Goal: Task Accomplishment & Management: Complete application form

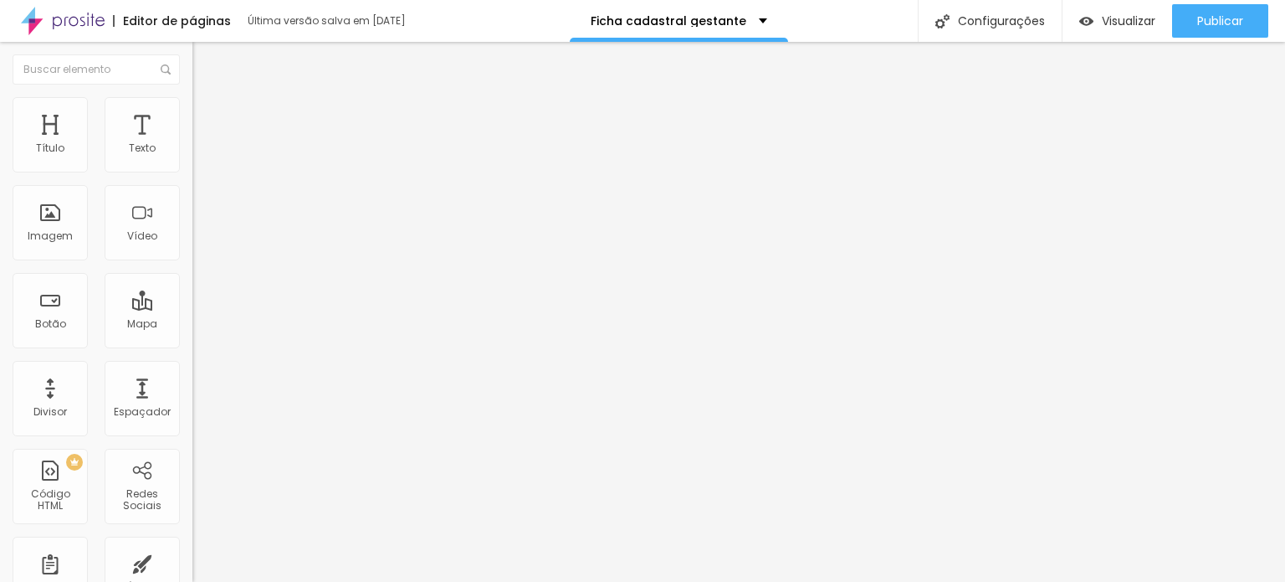
click at [192, 169] on img at bounding box center [197, 174] width 10 height 10
drag, startPoint x: 612, startPoint y: 393, endPoint x: 532, endPoint y: 396, distance: 80.4
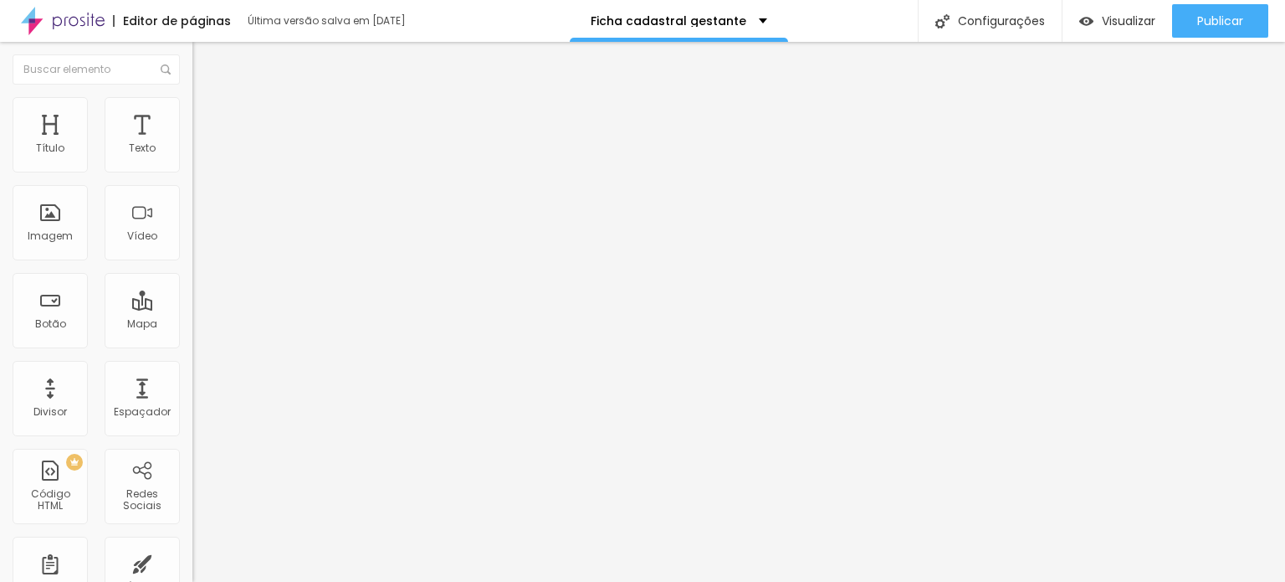
type input "Valor á vista via PIX"
drag, startPoint x: 525, startPoint y: 429, endPoint x: 713, endPoint y: 415, distance: 188.8
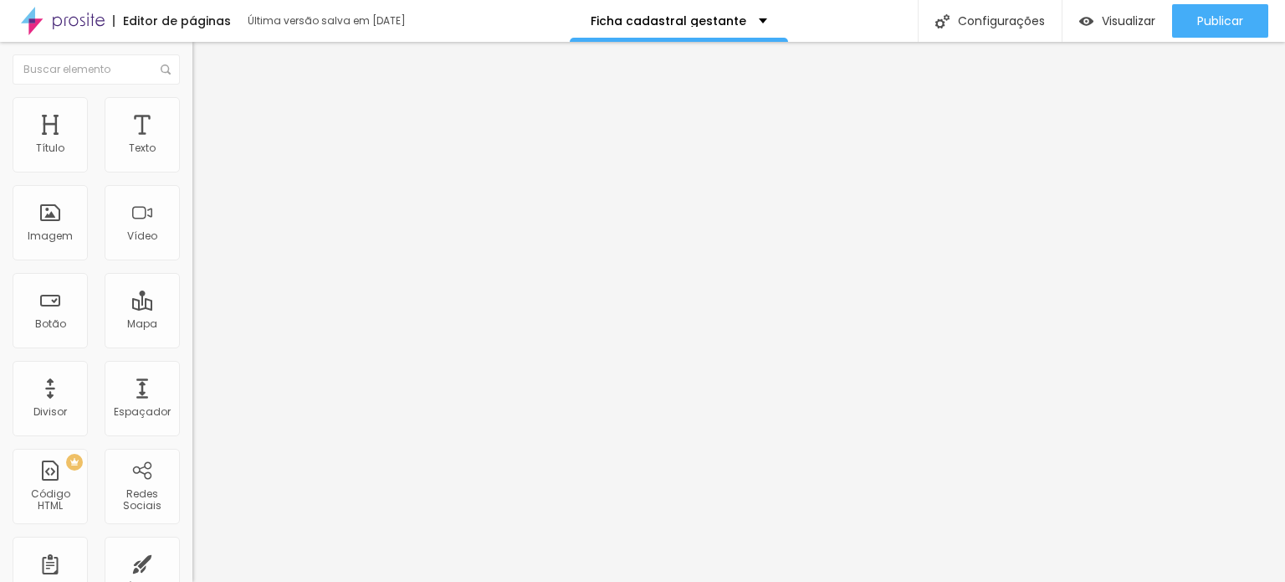
scroll to position [0, 0]
drag, startPoint x: 428, startPoint y: 428, endPoint x: 750, endPoint y: 438, distance: 322.3
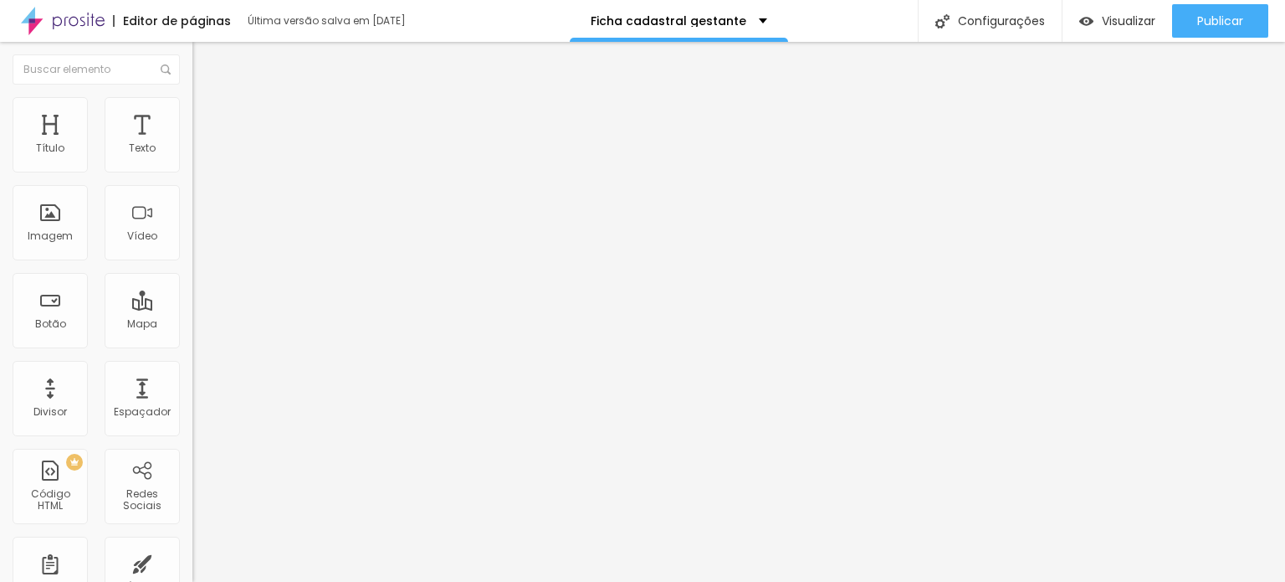
scroll to position [0, 0]
drag, startPoint x: 517, startPoint y: 468, endPoint x: 430, endPoint y: 468, distance: 87.0
paste input "Sinal via PIX + saldo parcelado em até 10 vezes sem juros no cartão de crédito …"
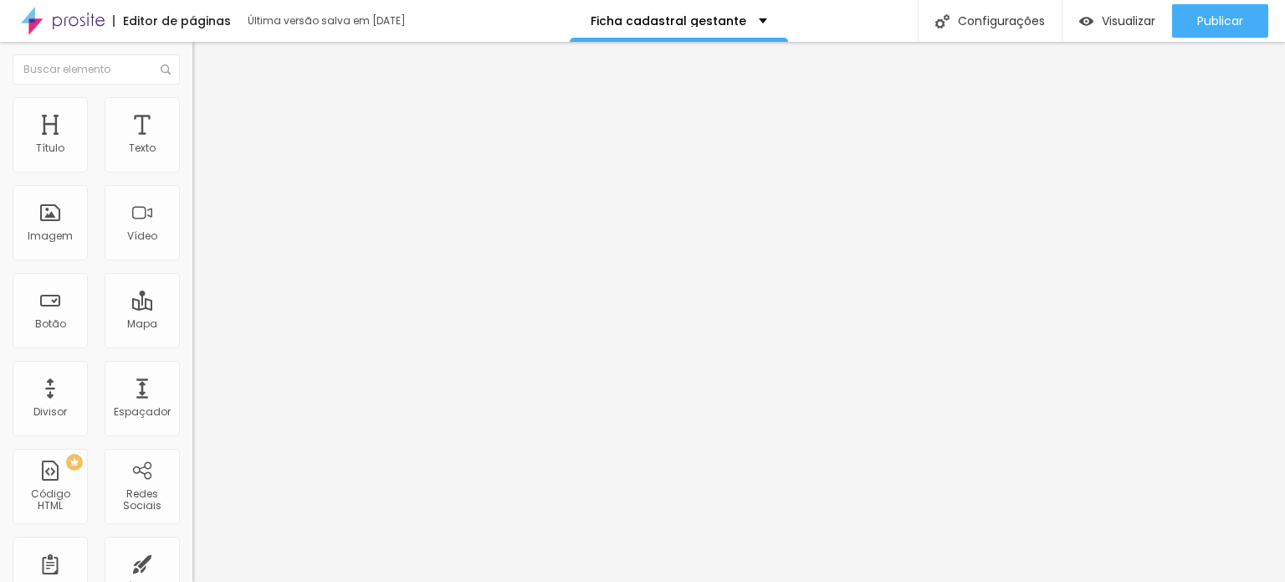
drag, startPoint x: 563, startPoint y: 469, endPoint x: 521, endPoint y: 474, distance: 42.1
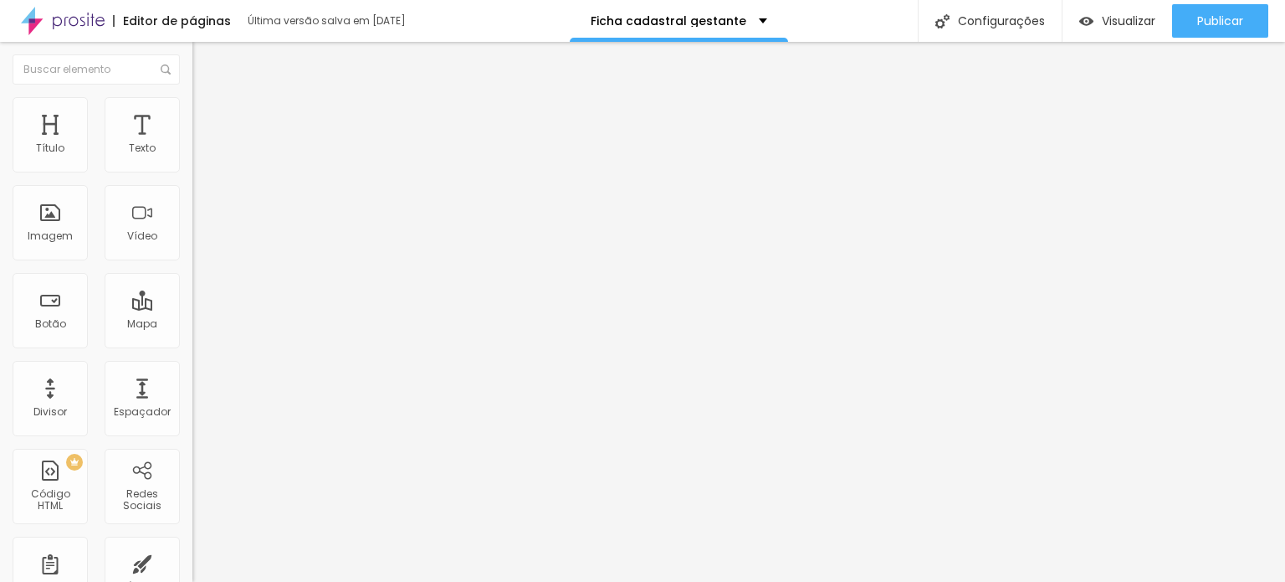
scroll to position [0, 368]
drag, startPoint x: 576, startPoint y: 473, endPoint x: 689, endPoint y: 479, distance: 113.2
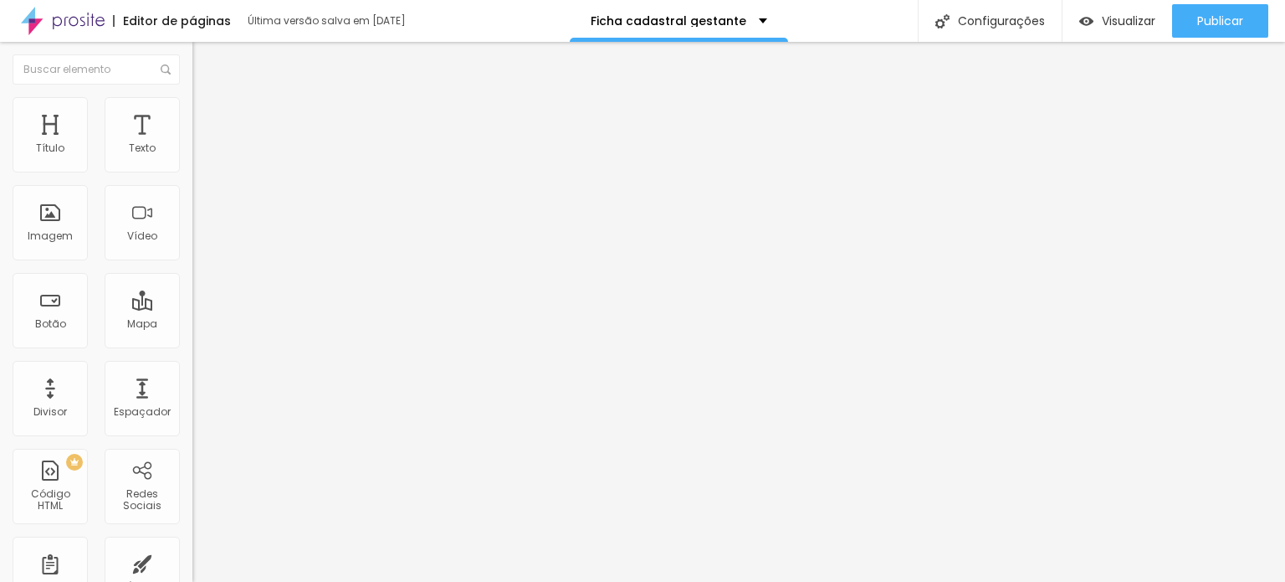
type input "Sinal via PIX + saldo parcelado em até 10 vezes sem juros no cartão de crédito …"
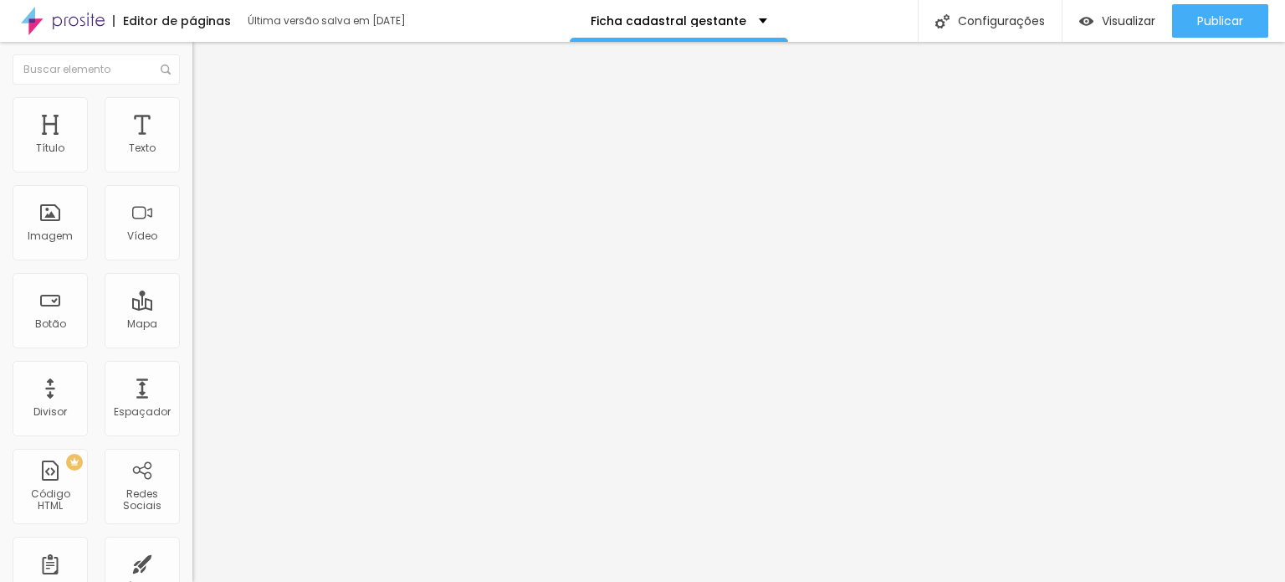
click at [192, 98] on img at bounding box center [199, 104] width 15 height 15
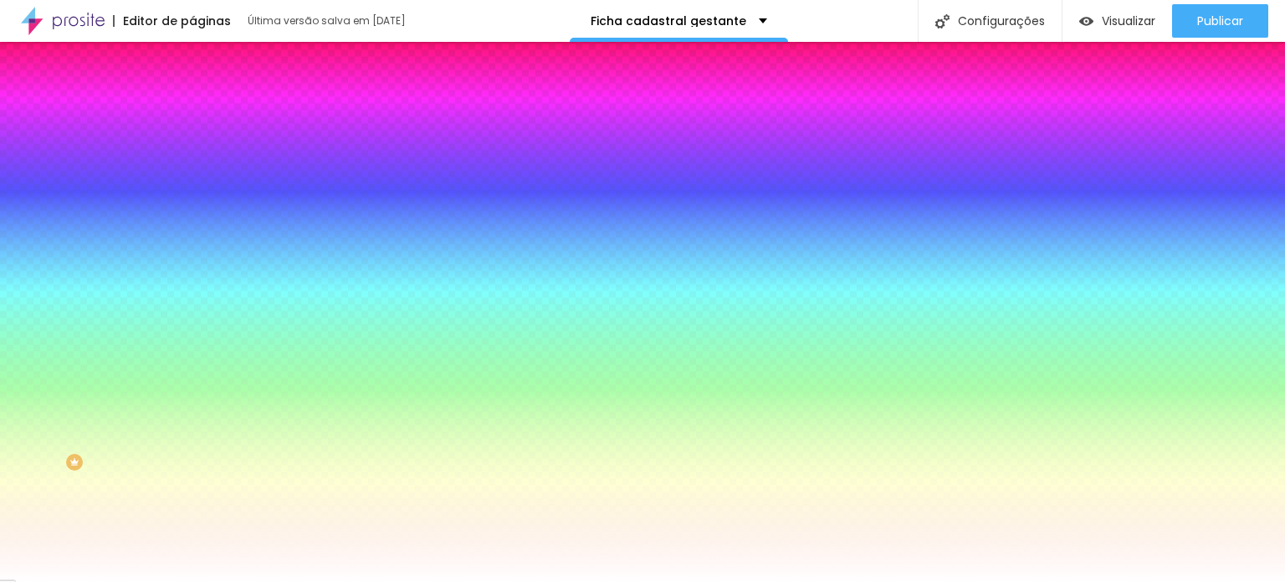
click at [192, 187] on button "button" at bounding box center [203, 179] width 23 height 18
type input "15"
type input "14"
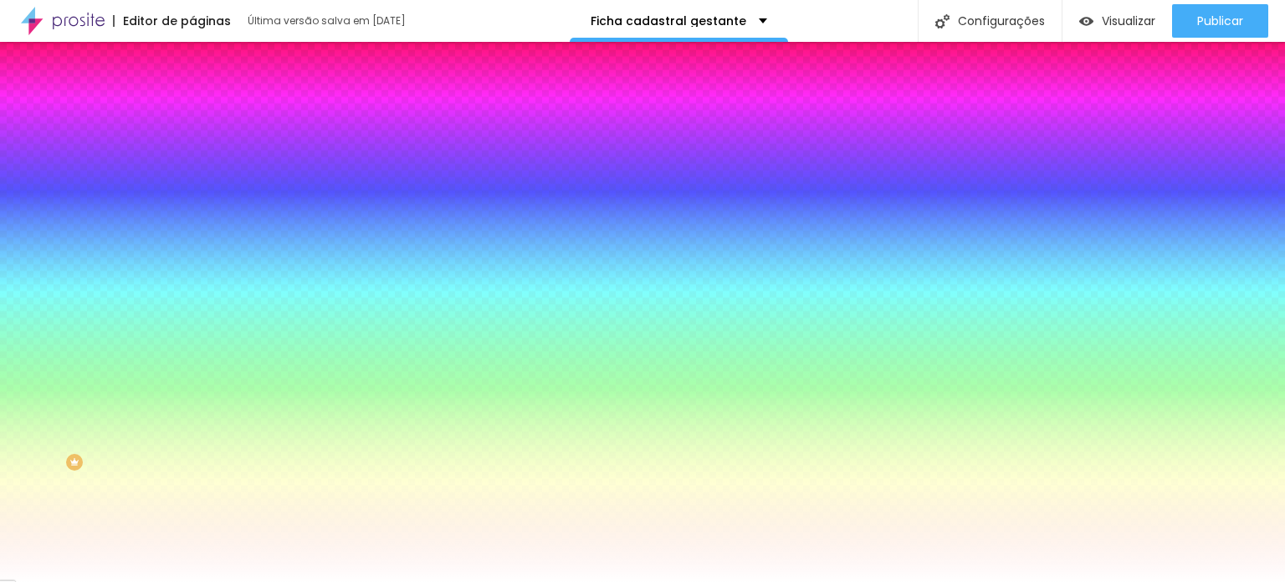
type input "13"
type input "12"
type input "11"
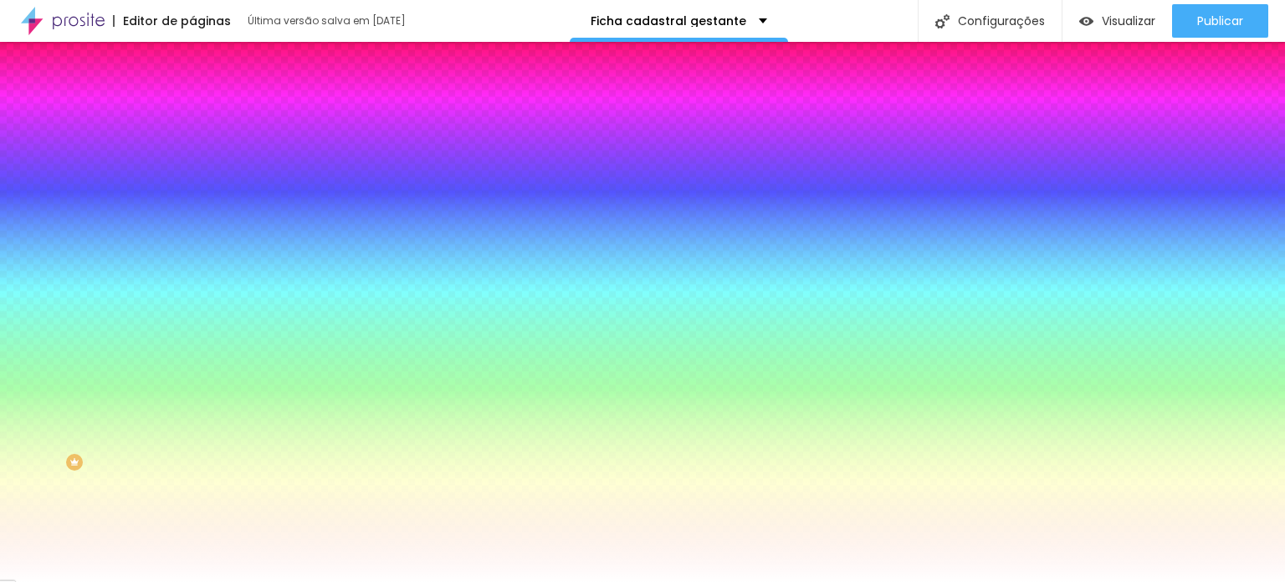
type input "11"
drag, startPoint x: 244, startPoint y: 311, endPoint x: 218, endPoint y: 312, distance: 26.0
type input "12"
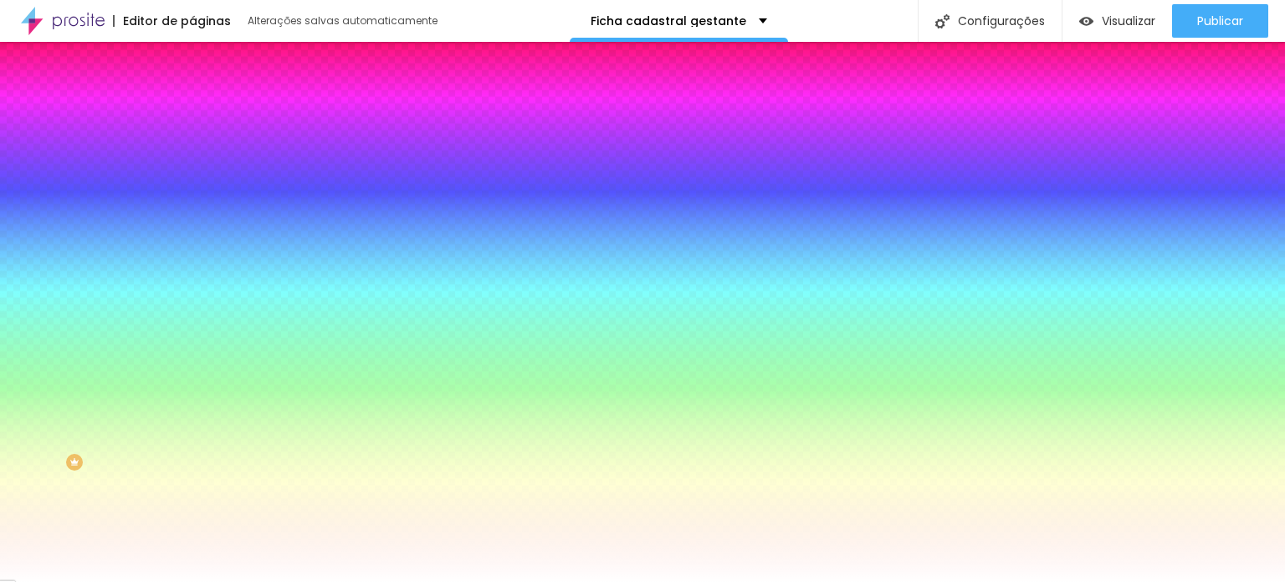
type input "13"
type input "14"
drag, startPoint x: 218, startPoint y: 312, endPoint x: 233, endPoint y: 312, distance: 14.2
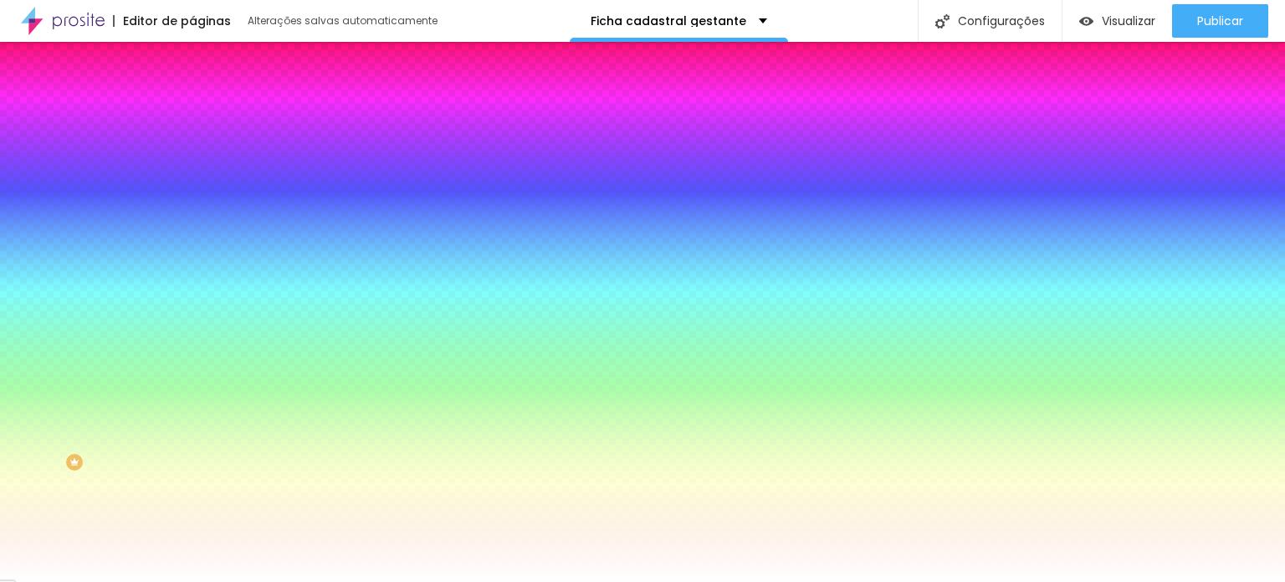
type input "15"
type input "16"
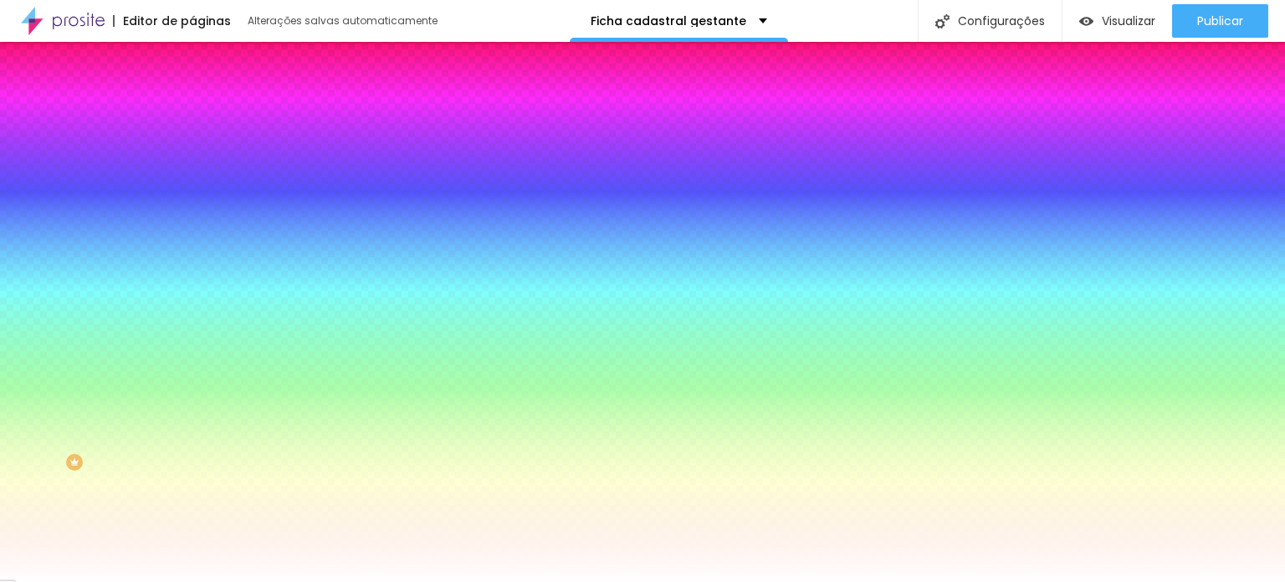
drag, startPoint x: 233, startPoint y: 313, endPoint x: 244, endPoint y: 314, distance: 11.7
type input "17"
type input "18"
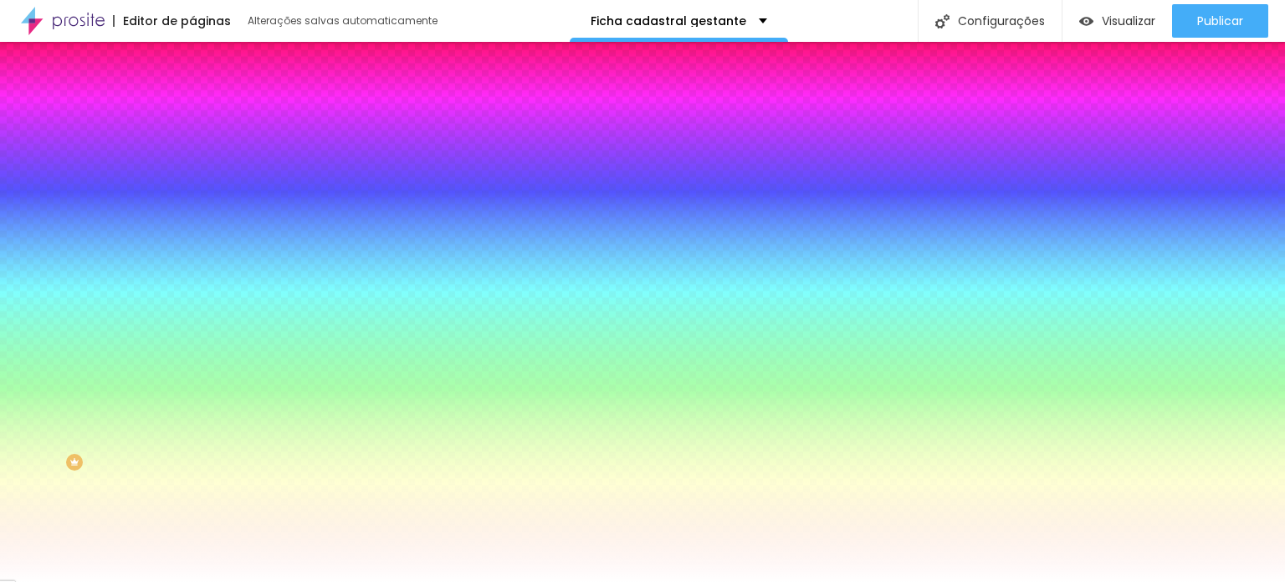
type input "18"
click at [154, 581] on div at bounding box center [642, 582] width 1285 height 0
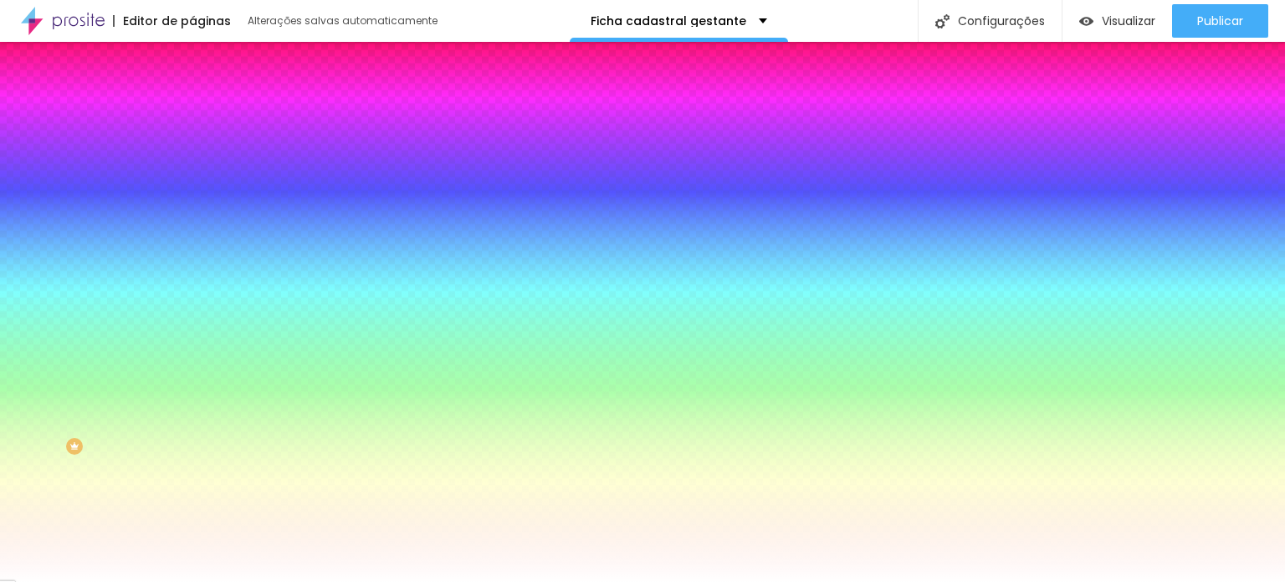
scroll to position [20, 0]
click at [201, 366] on icon "button" at bounding box center [204, 362] width 7 height 7
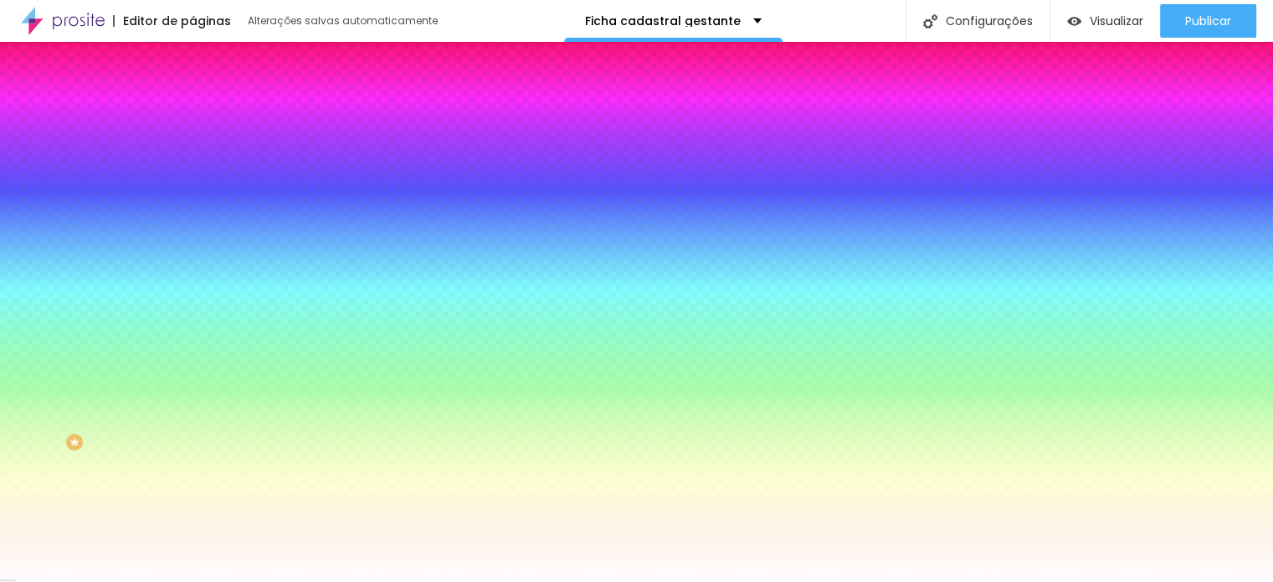
type input "0.2"
type input "0.4"
type input "0.6"
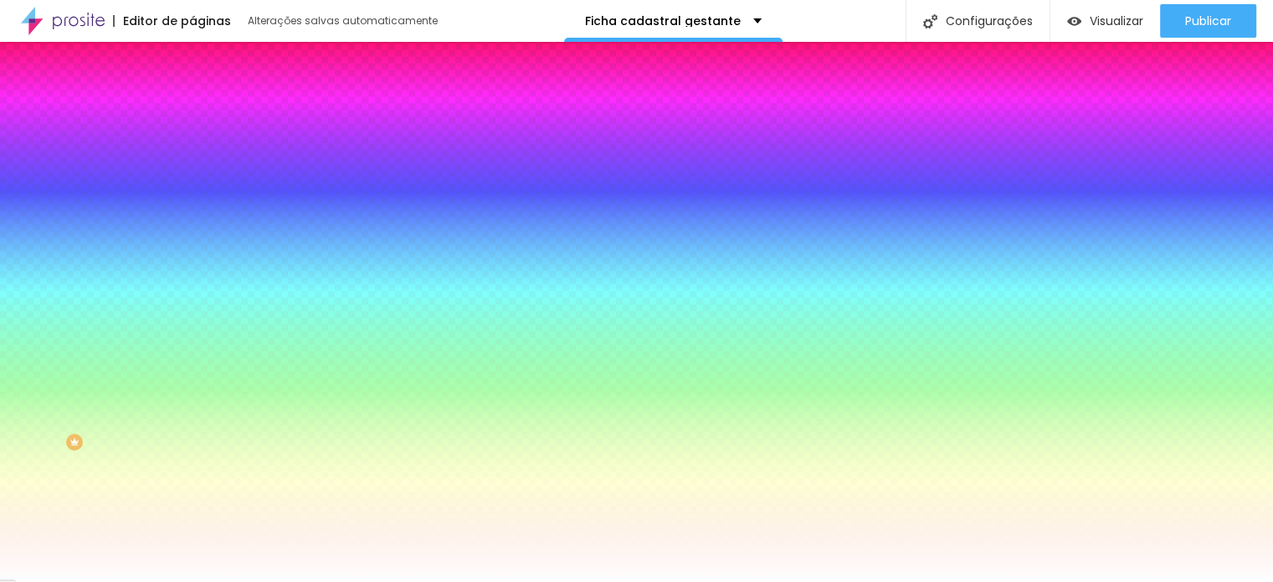
type input "0.6"
type input "0.8"
type input "1"
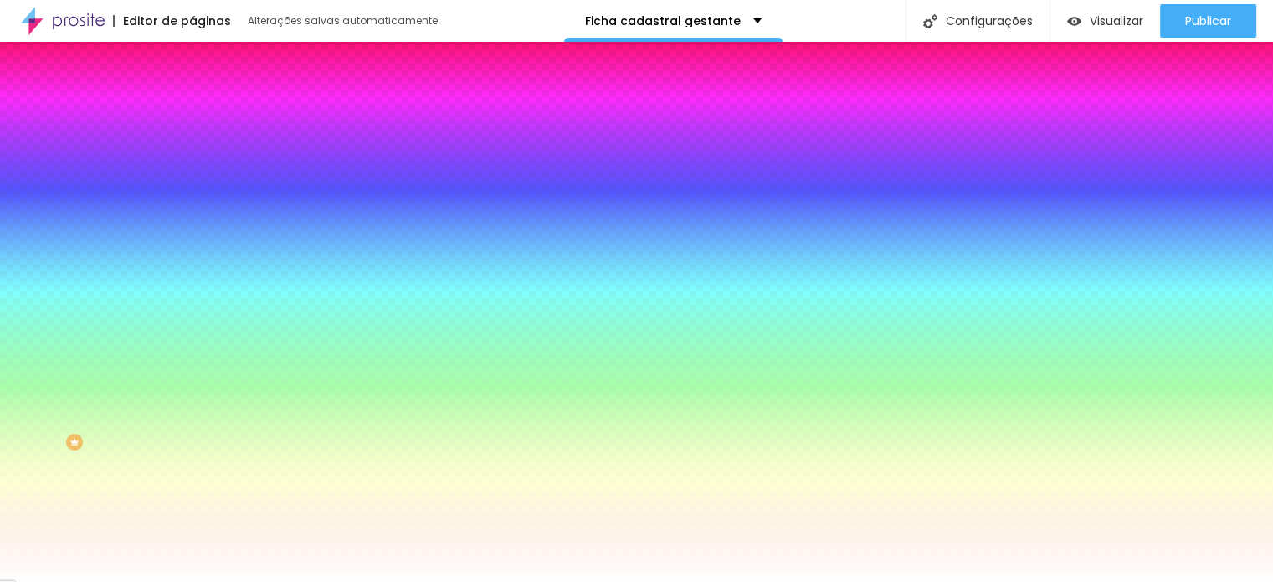
type input "1.1"
type input "1.2"
type input "1.3"
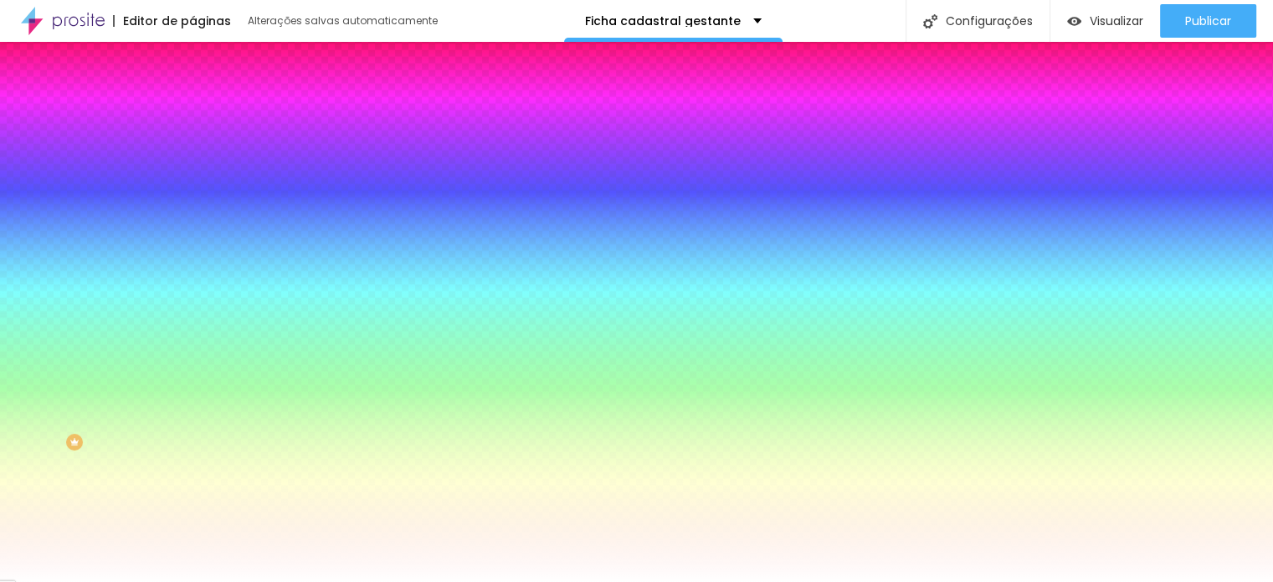
type input "1.3"
type input "1.5"
type input "1.7"
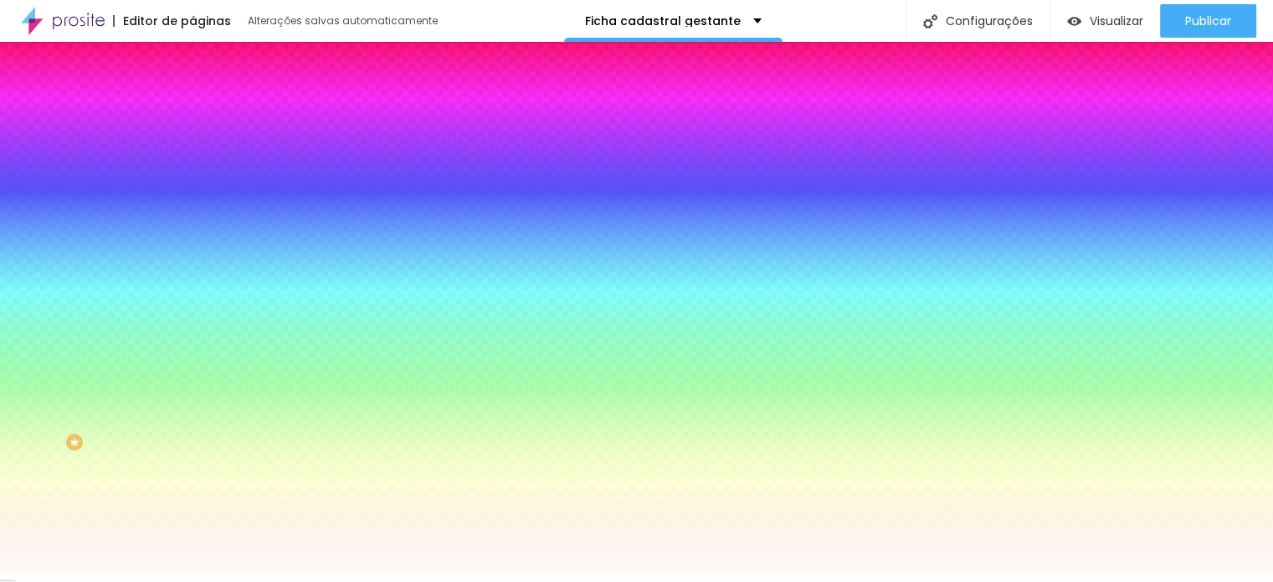
type input "1.8"
type input "1.9"
type input "2.5"
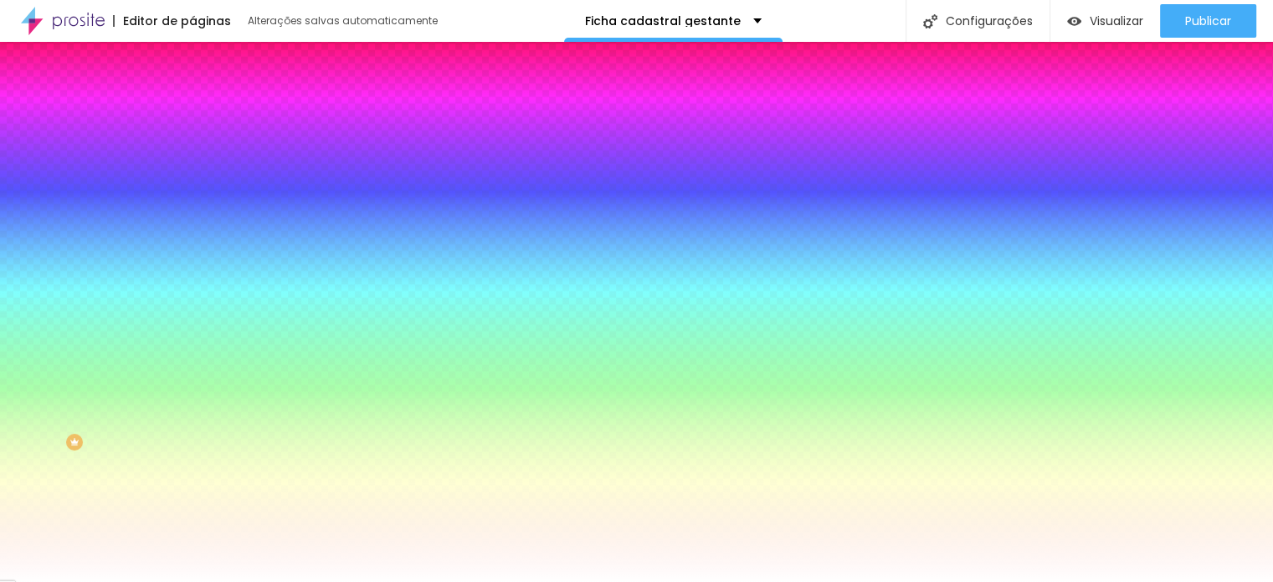
type input "2.5"
type input "2.6"
type input "2.8"
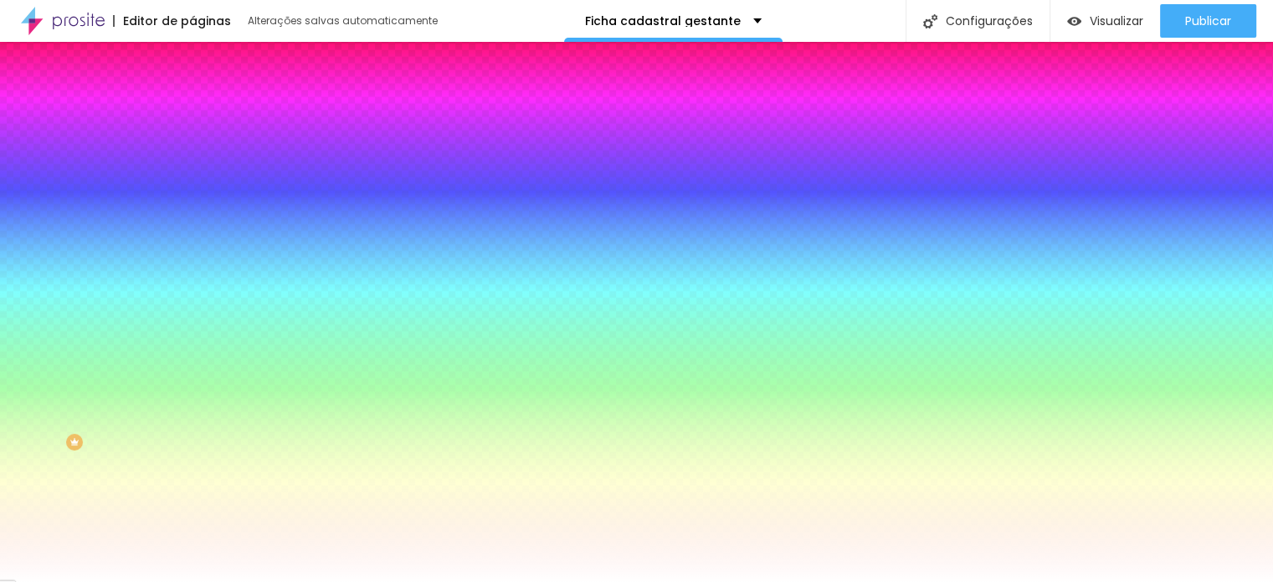
type input "2.9"
type input "3"
type input "3.1"
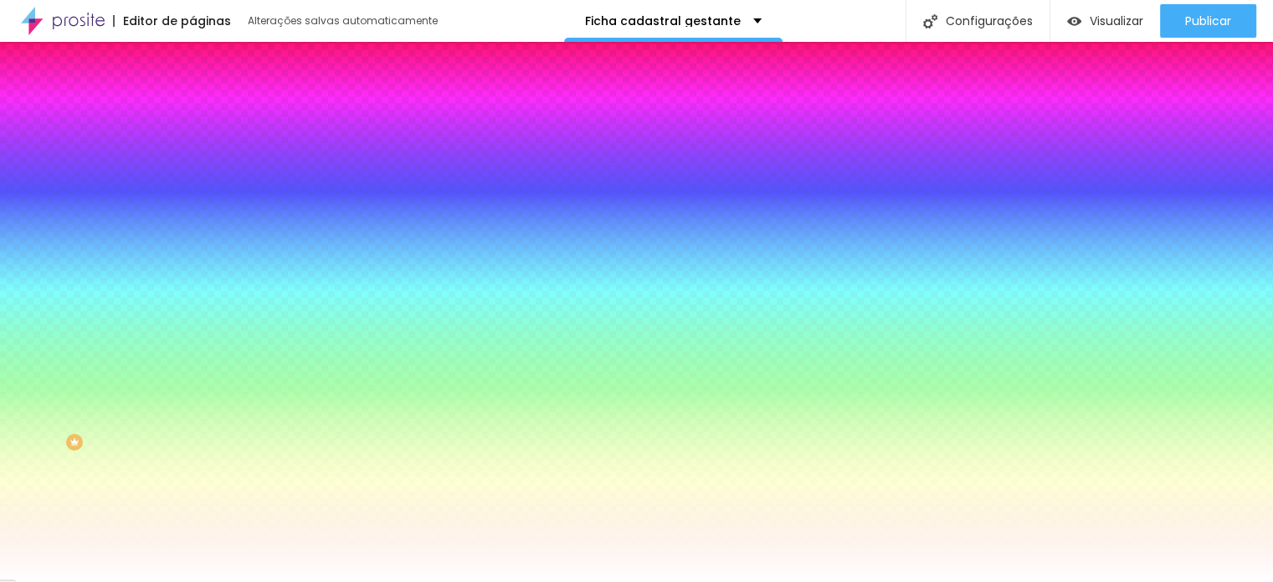
type input "3.1"
type input "3.2"
type input "3.4"
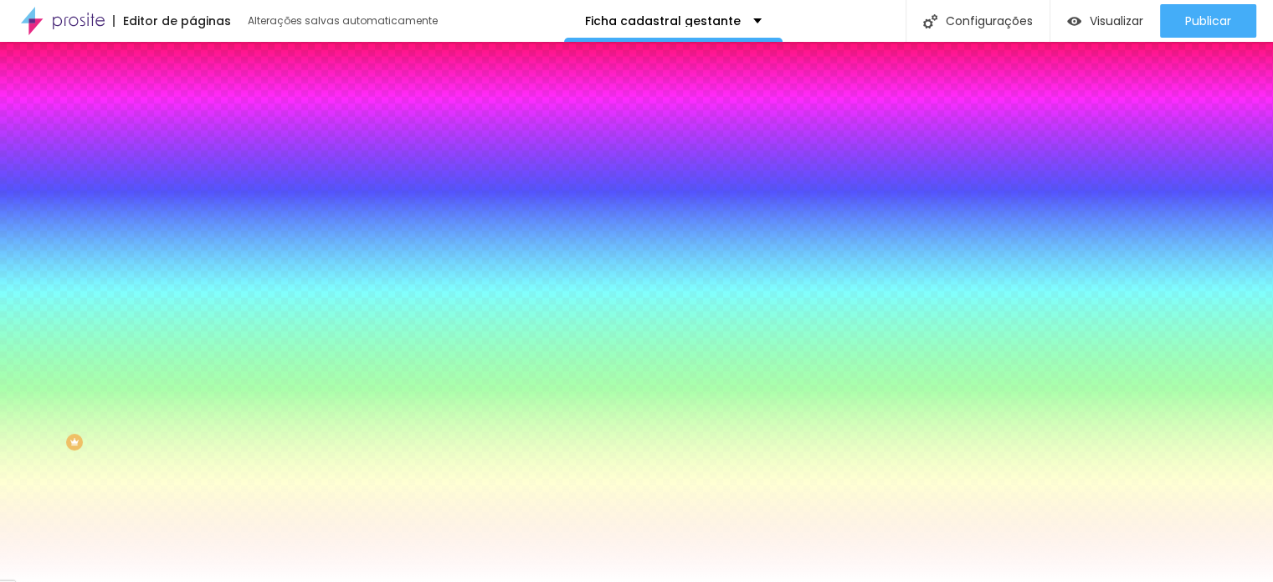
type input "3.5"
type input "3.6"
drag, startPoint x: 201, startPoint y: 531, endPoint x: 246, endPoint y: 532, distance: 45.2
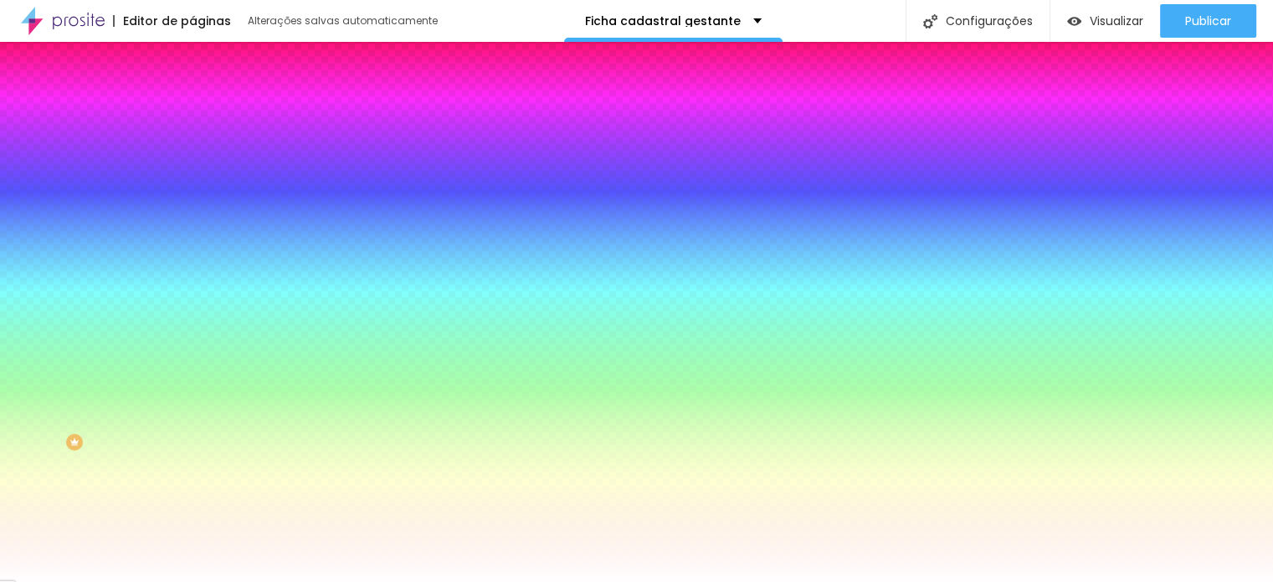
type input "3.6"
click at [583, 581] on div at bounding box center [636, 582] width 1273 height 0
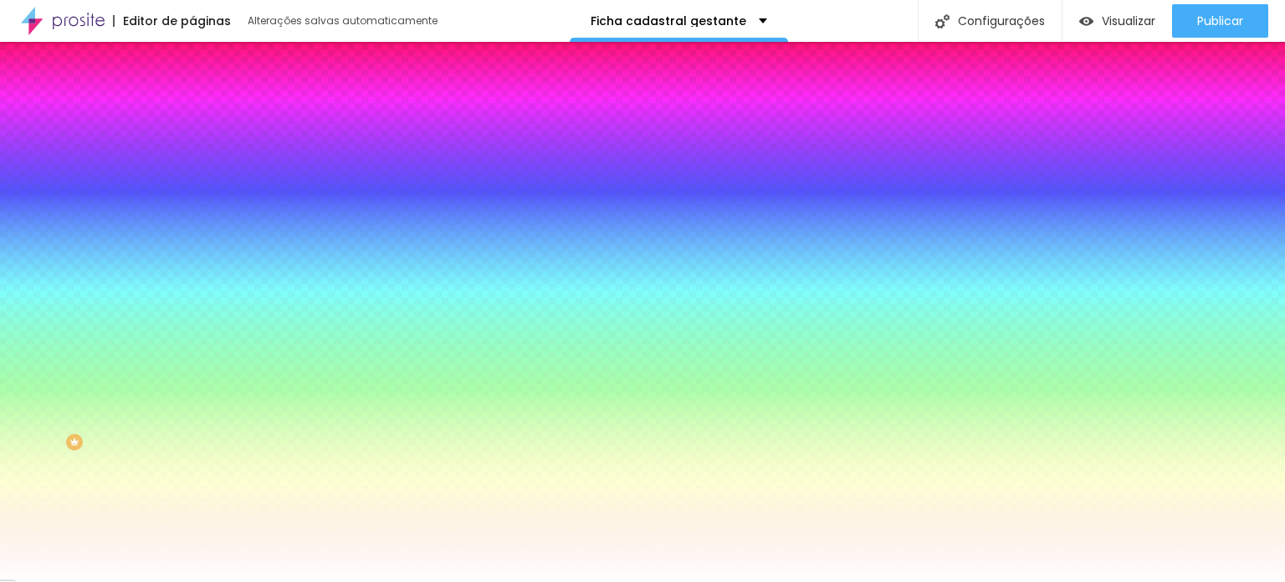
click at [192, 77] on li "Conteúdo" at bounding box center [288, 68] width 192 height 17
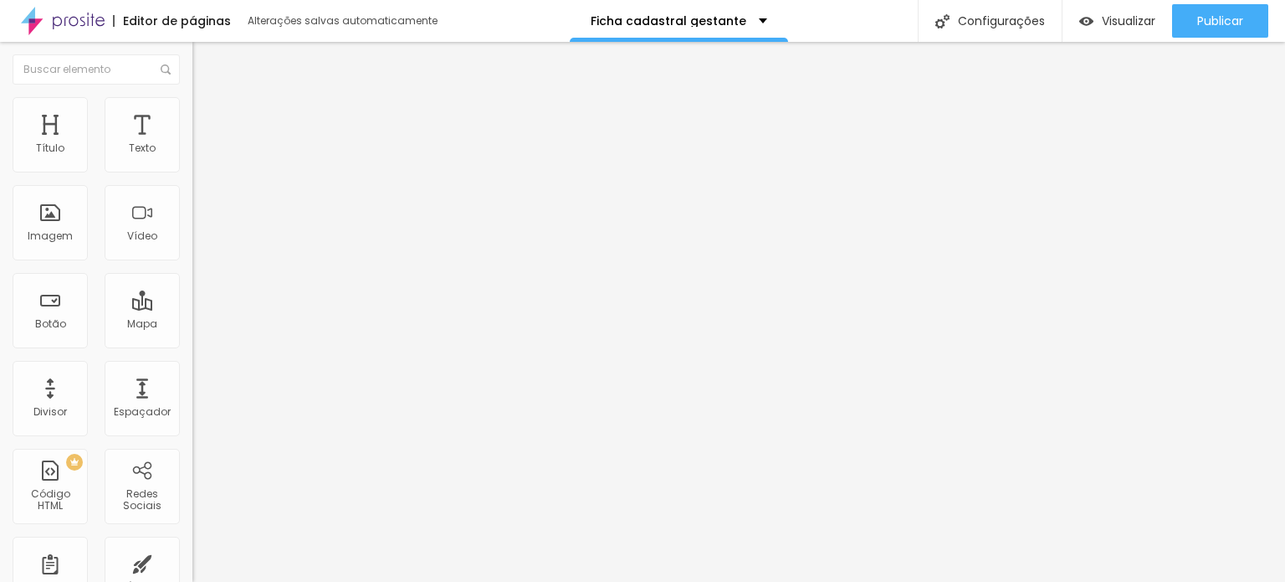
click at [192, 169] on img at bounding box center [197, 174] width 10 height 10
drag, startPoint x: 582, startPoint y: 398, endPoint x: 639, endPoint y: 406, distance: 57.4
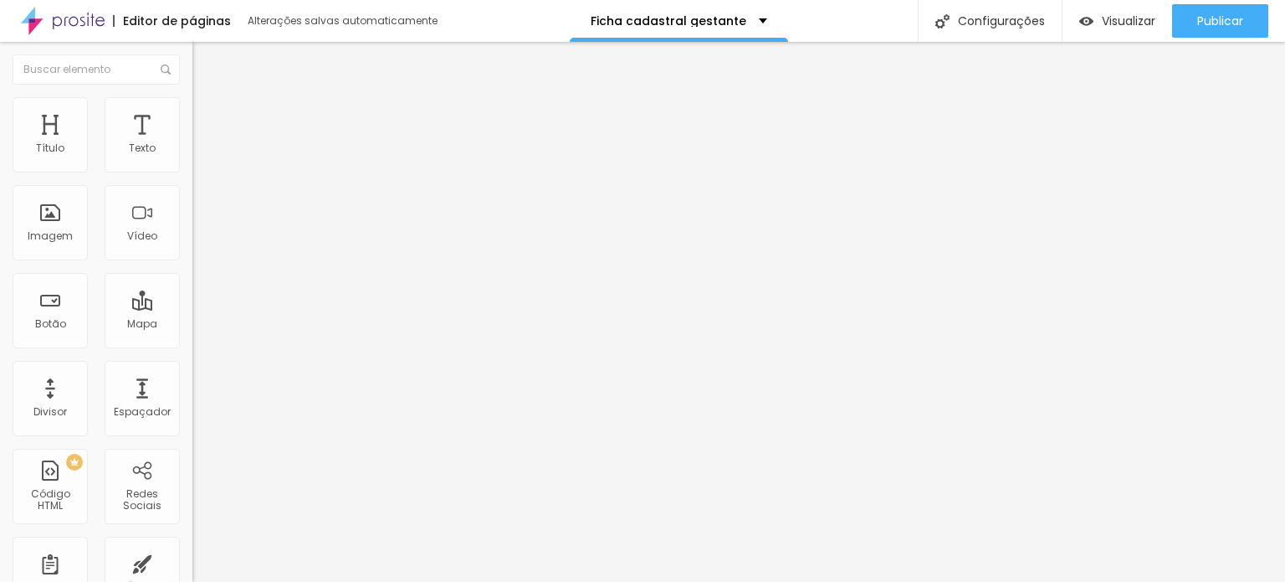
scroll to position [0, 308]
type input "Sinal via PIX + saldo parcelado em até 10 vezes sem juros no cartão de crédito …"
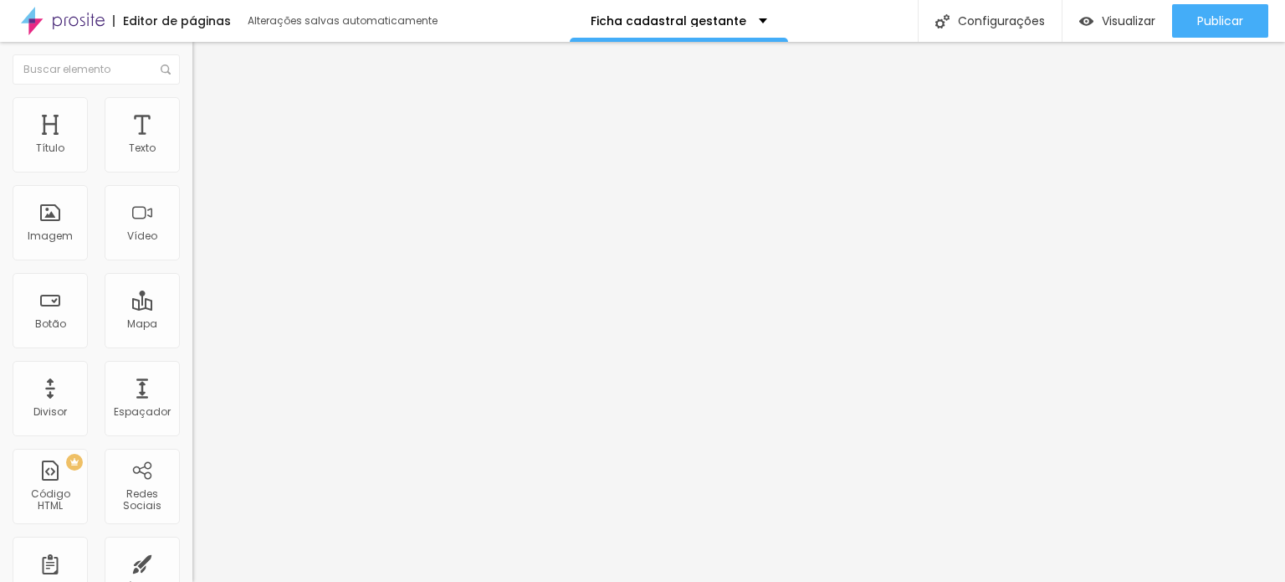
click at [192, 108] on li "Estilo" at bounding box center [288, 105] width 192 height 17
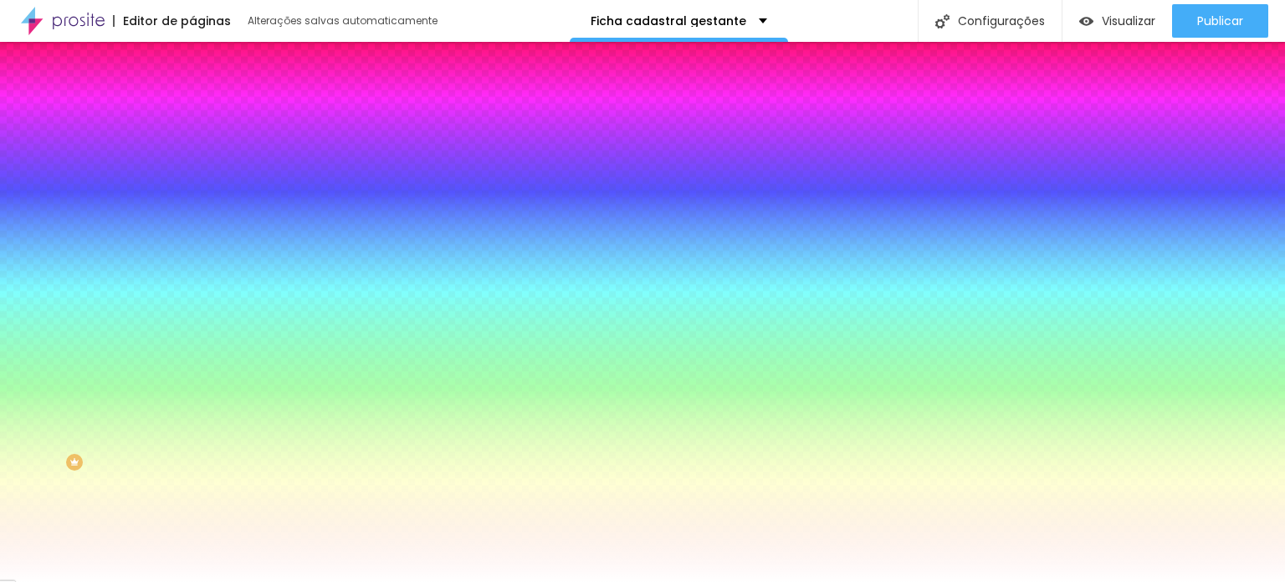
click at [192, 114] on li "Avançado" at bounding box center [288, 122] width 192 height 17
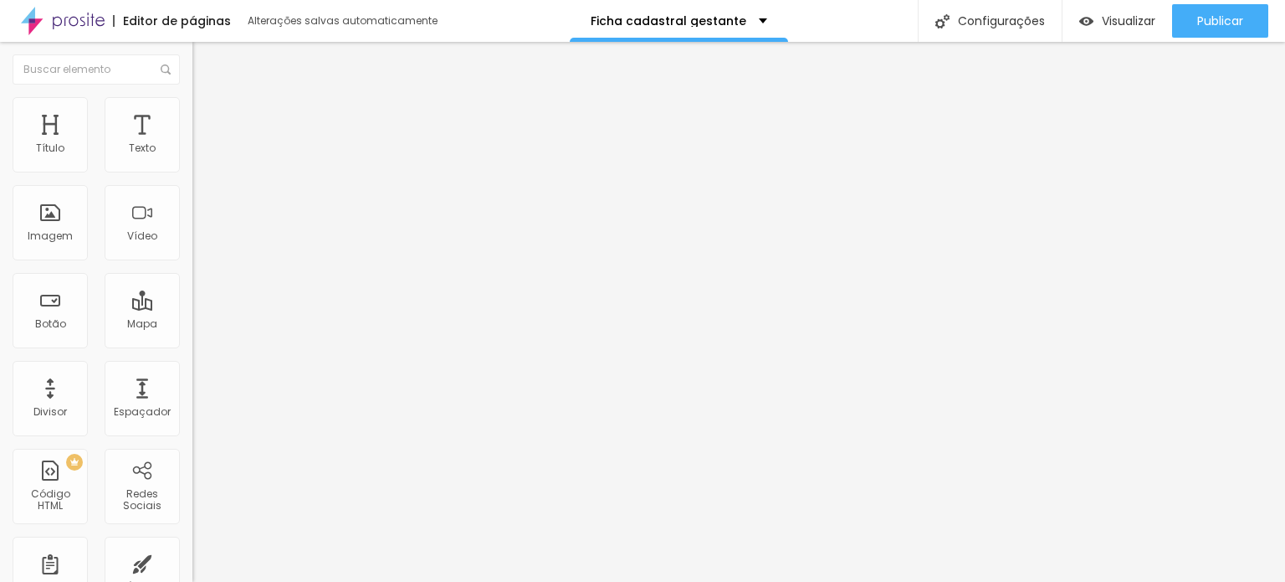
click at [192, 99] on img at bounding box center [199, 104] width 15 height 15
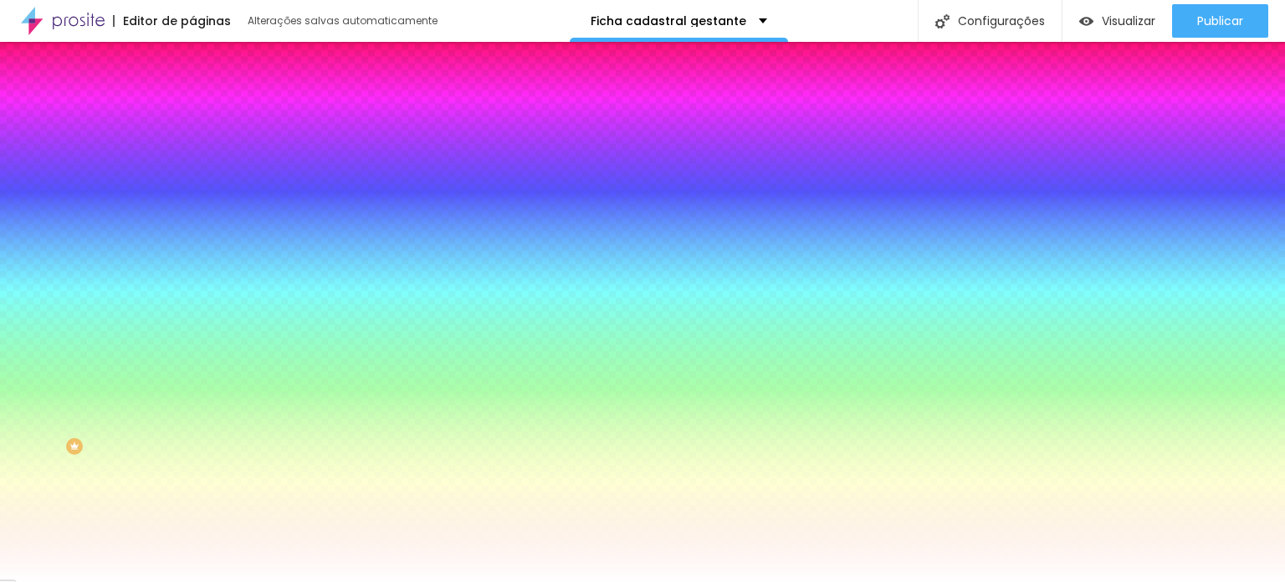
scroll to position [20, 0]
click at [192, 75] on img at bounding box center [199, 67] width 15 height 15
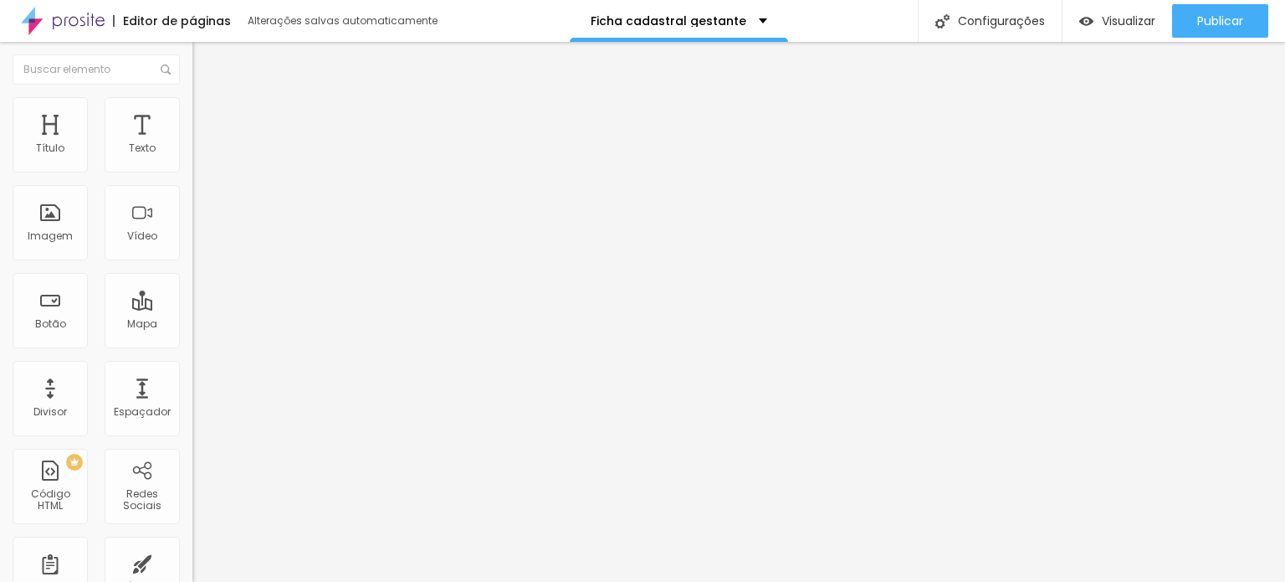
click at [192, 169] on img at bounding box center [197, 174] width 10 height 10
drag, startPoint x: 610, startPoint y: 156, endPoint x: 658, endPoint y: 150, distance: 49.0
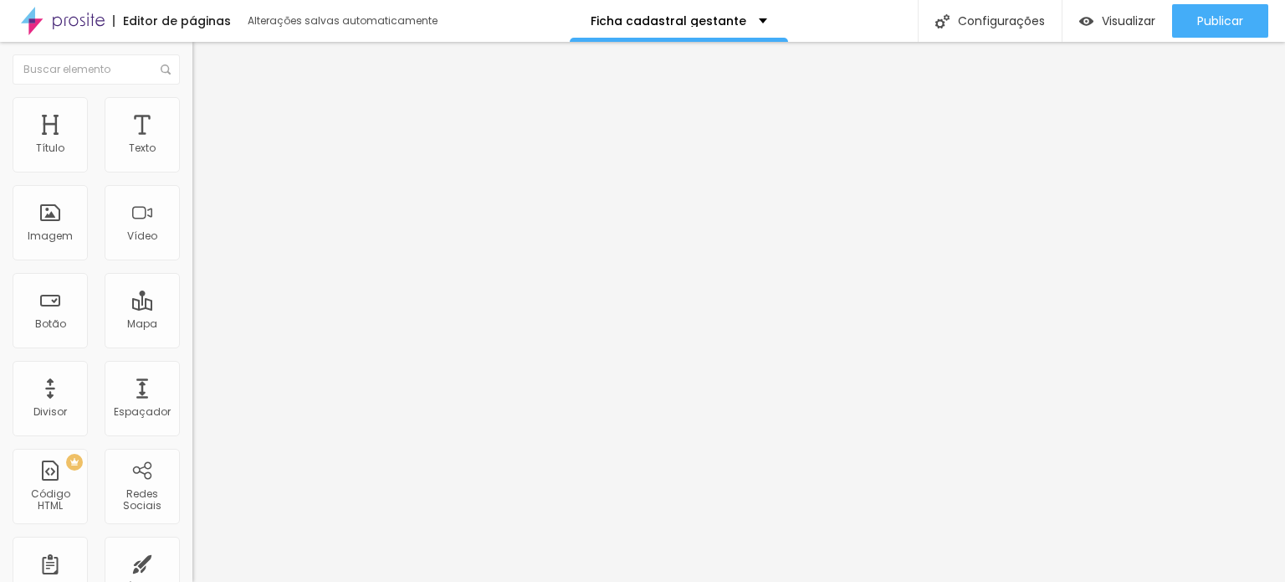
drag, startPoint x: 611, startPoint y: 160, endPoint x: 746, endPoint y: 162, distance: 134.7
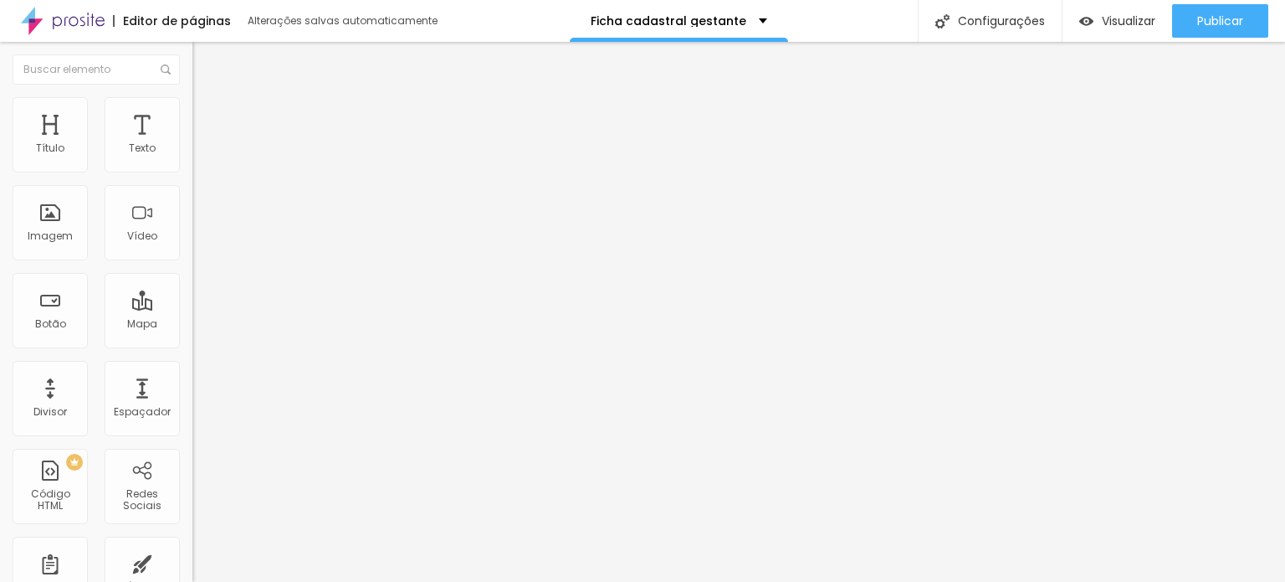
type input "Sinal via PIX + saldo parcelado em até 10 vezes sem juros no cartão de crédito …"
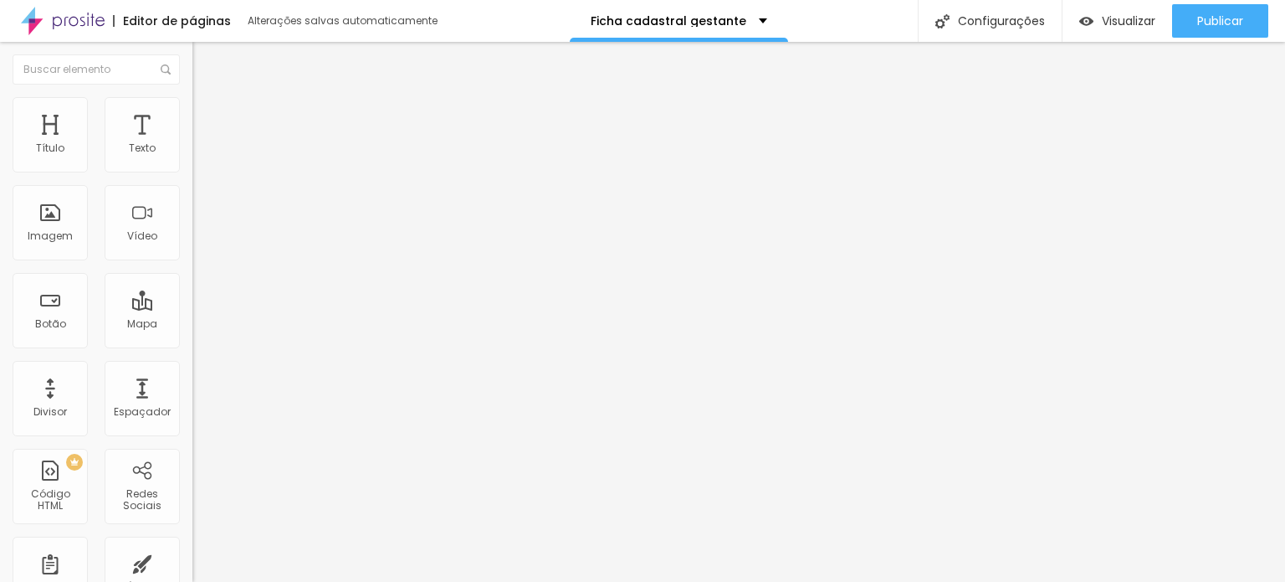
drag, startPoint x: 468, startPoint y: 278, endPoint x: 375, endPoint y: 269, distance: 93.3
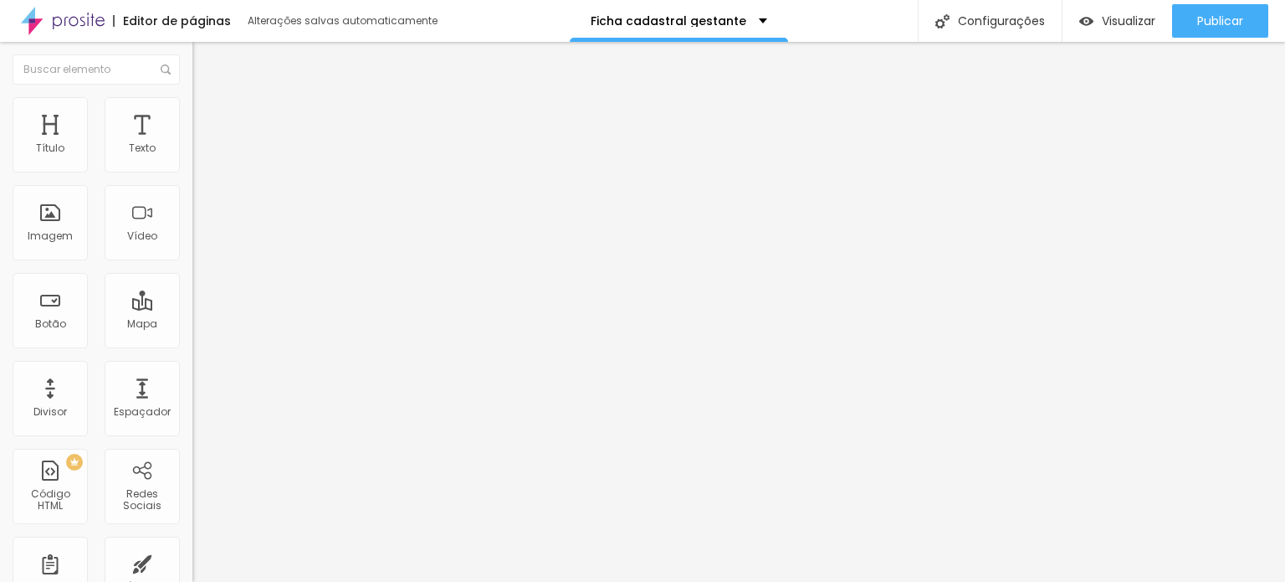
scroll to position [2246, 0]
drag, startPoint x: 525, startPoint y: 396, endPoint x: 370, endPoint y: 397, distance: 154.8
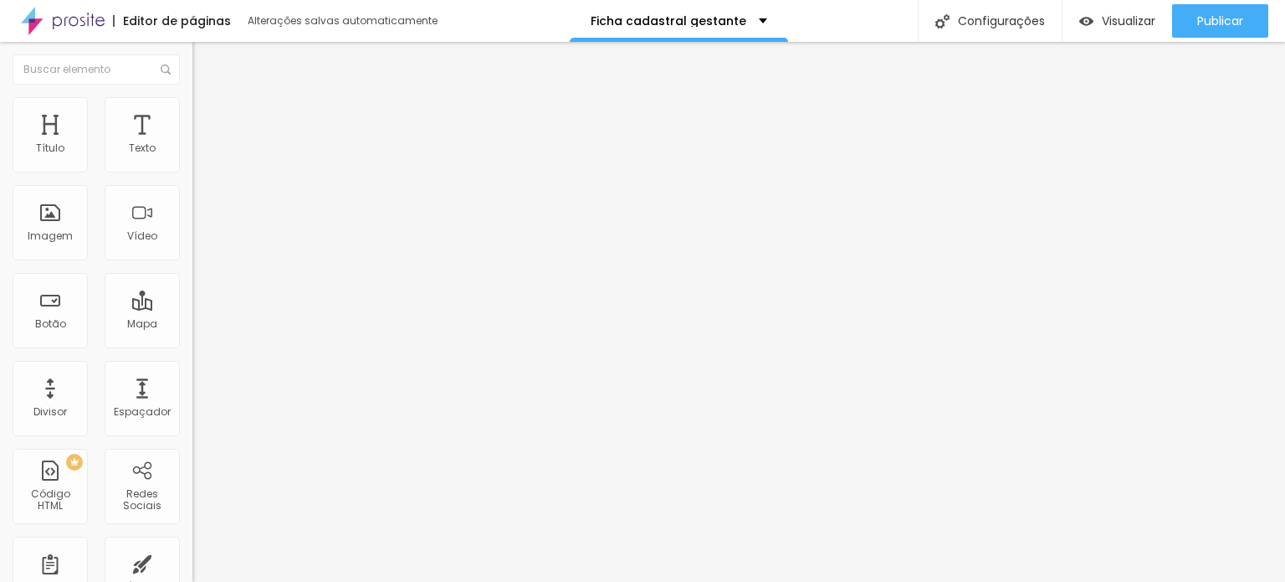
paste input "(caso o cartão por aproximação não passe no dia do ensaio será enviado um link …"
type input "(caso o cartão por aproximação não passe no dia do ensaio será enviado um link …"
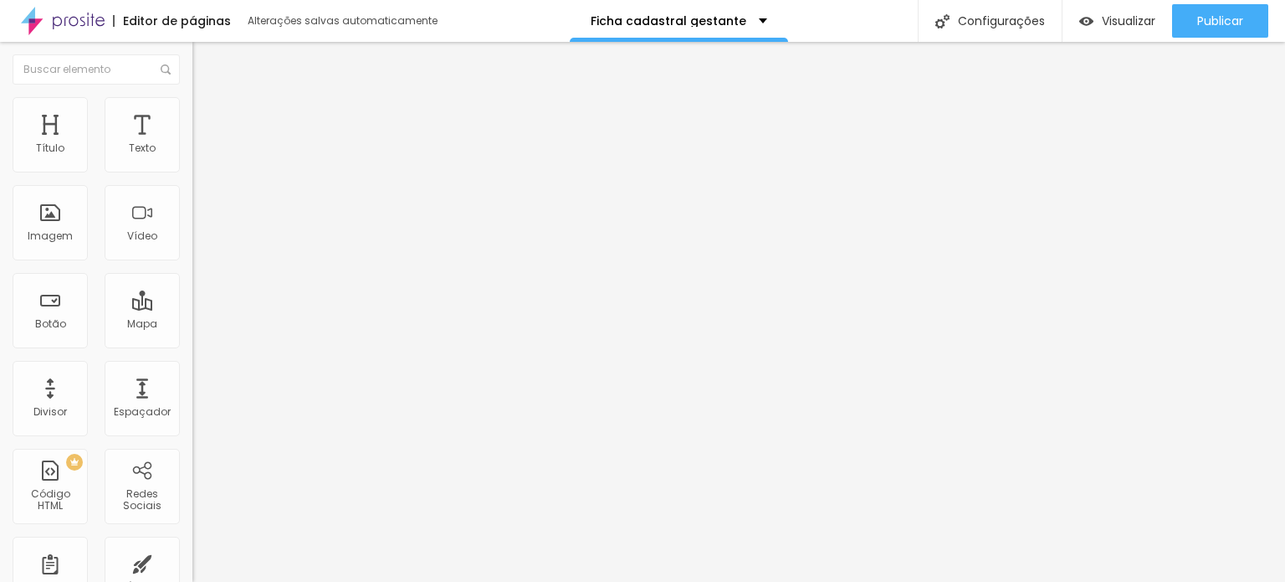
drag, startPoint x: 481, startPoint y: 274, endPoint x: 430, endPoint y: 275, distance: 51.0
type input "Ciente"
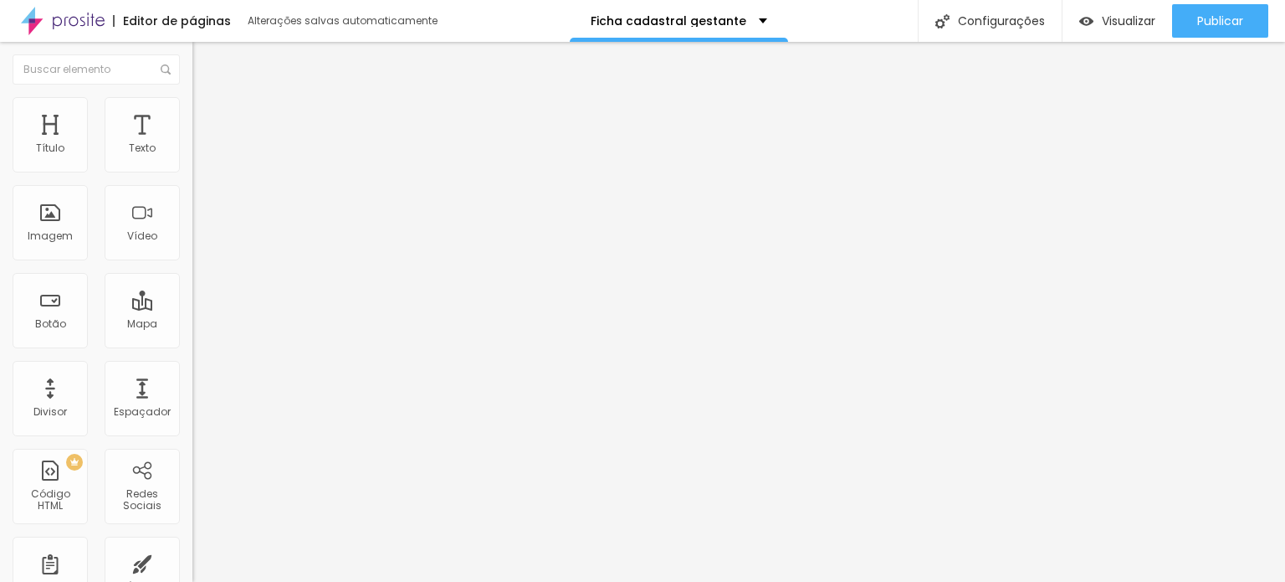
scroll to position [0, 300]
drag, startPoint x: 817, startPoint y: 274, endPoint x: 919, endPoint y: 284, distance: 102.7
drag, startPoint x: 887, startPoint y: 295, endPoint x: 890, endPoint y: 285, distance: 10.6
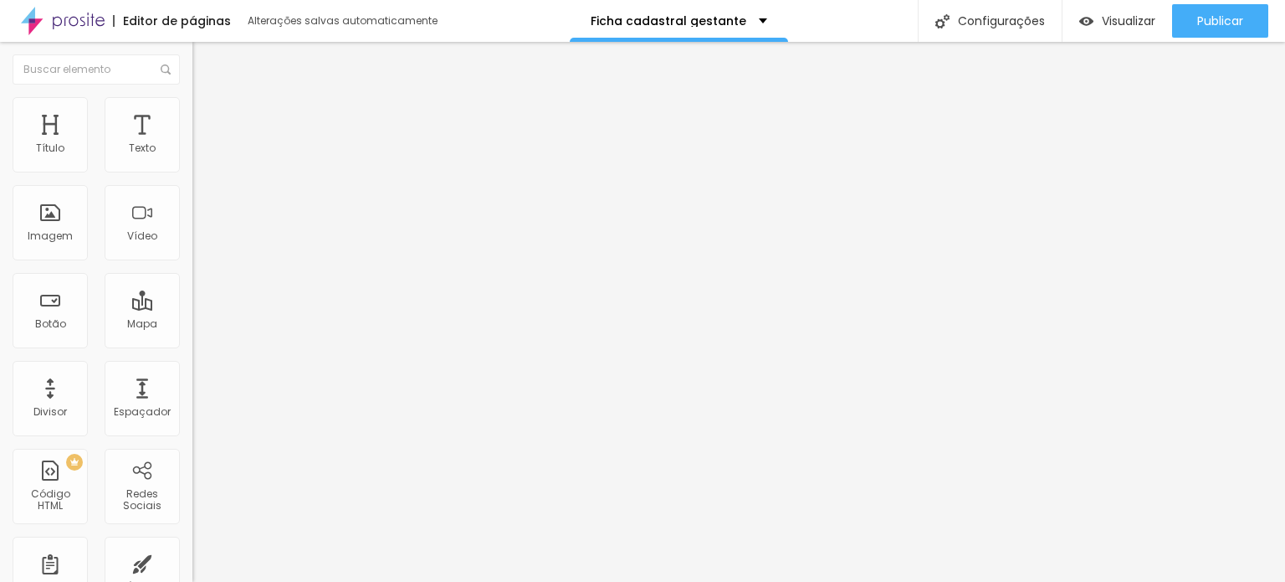
drag, startPoint x: 819, startPoint y: 264, endPoint x: 831, endPoint y: 266, distance: 12.0
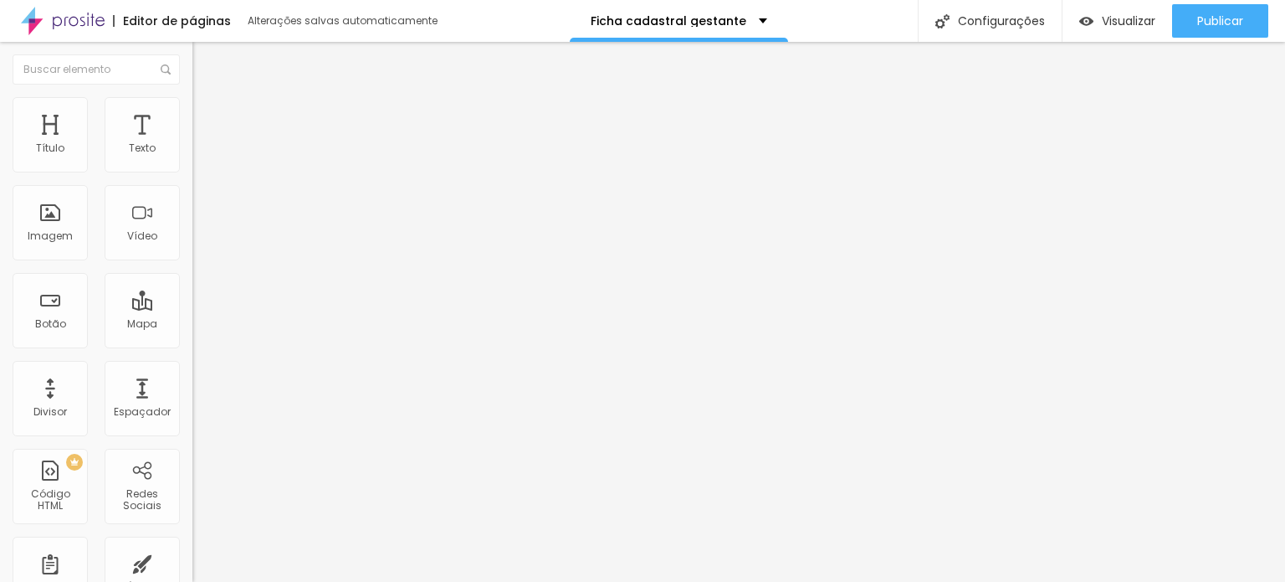
type input "caso o cartão por aproximação não passe no dia do ensaio será enviado um link c…"
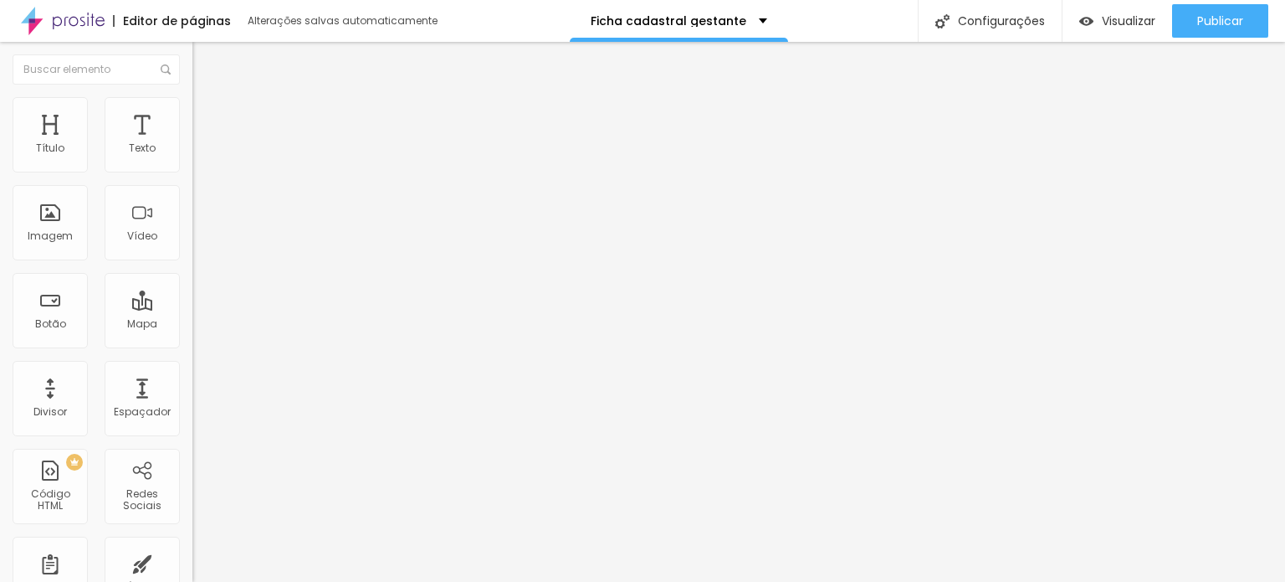
scroll to position [2350, 0]
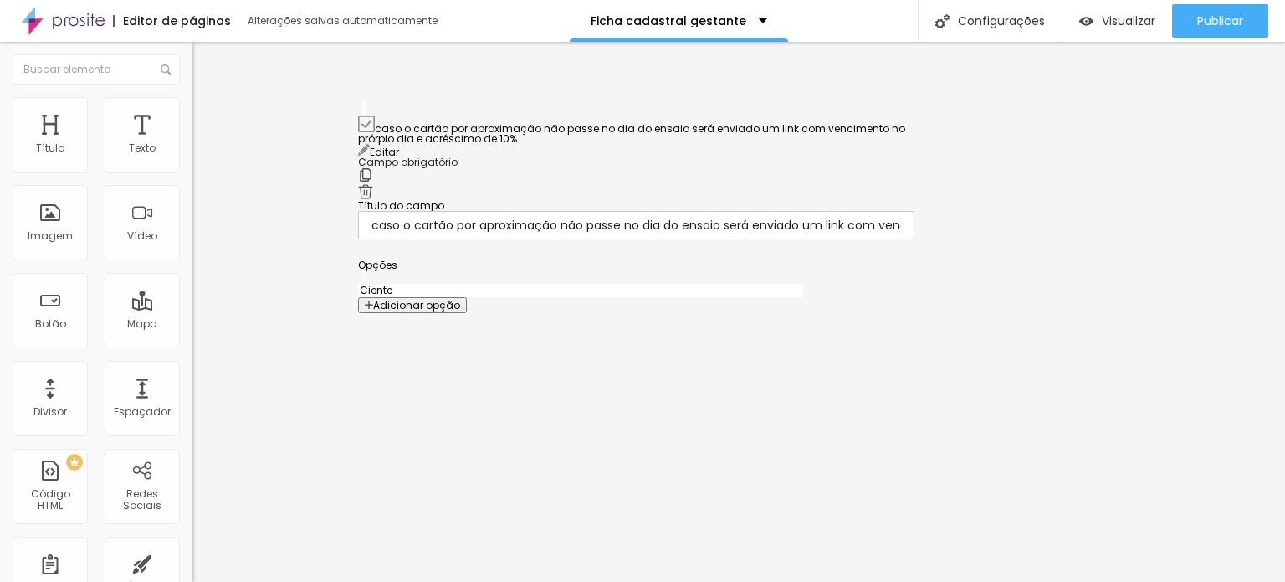
drag, startPoint x: 361, startPoint y: 254, endPoint x: 377, endPoint y: 126, distance: 128.9
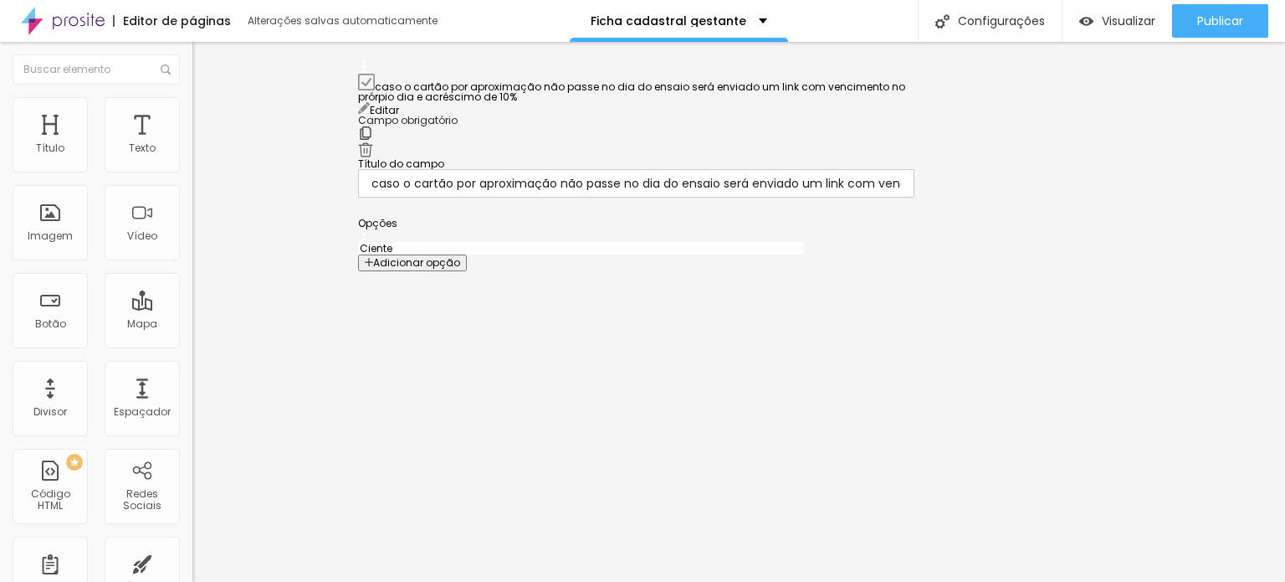
drag, startPoint x: 369, startPoint y: 382, endPoint x: 410, endPoint y: 83, distance: 301.5
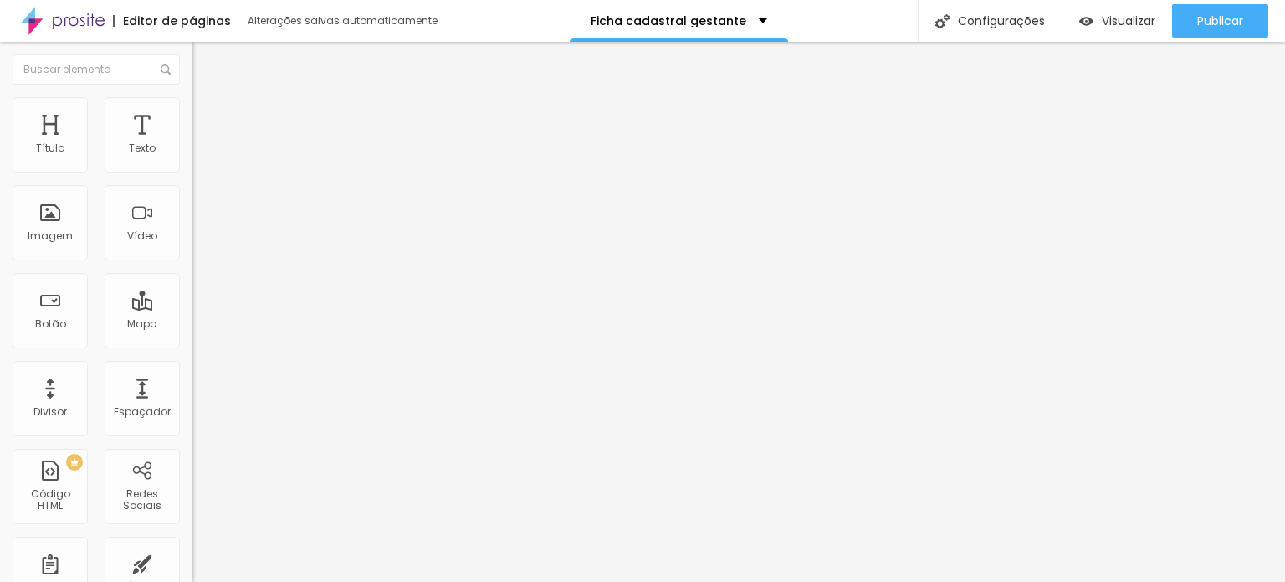
scroll to position [2534, 0]
click at [192, 168] on span at bounding box center [197, 175] width 10 height 14
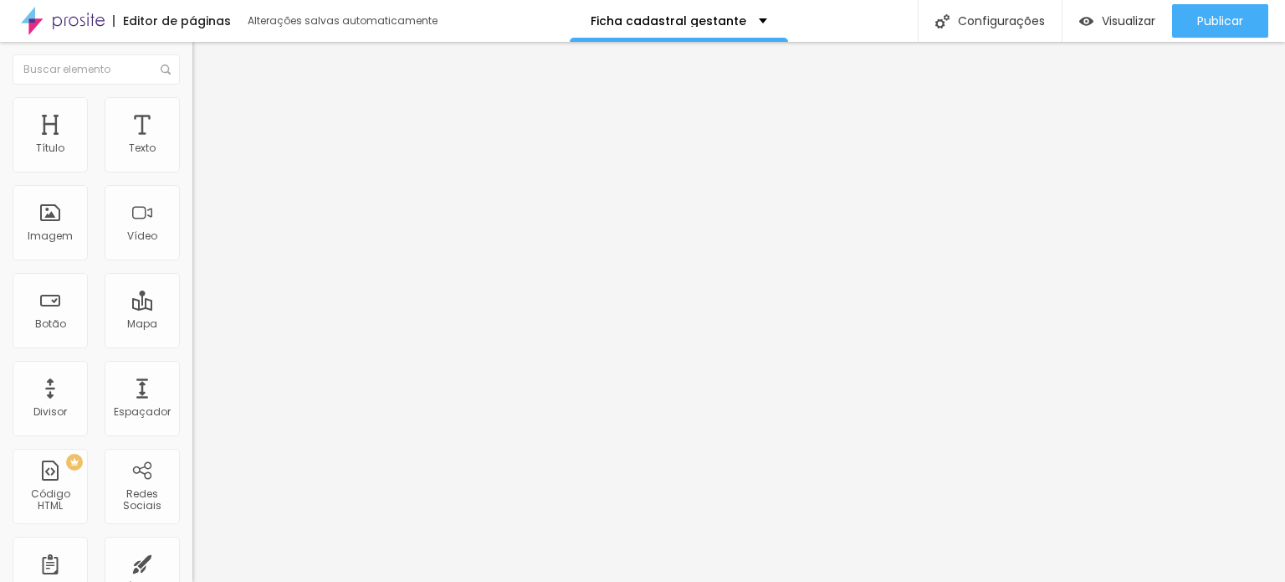
drag, startPoint x: 652, startPoint y: 315, endPoint x: 666, endPoint y: 314, distance: 14.2
drag, startPoint x: 658, startPoint y: 311, endPoint x: 710, endPoint y: 317, distance: 53.0
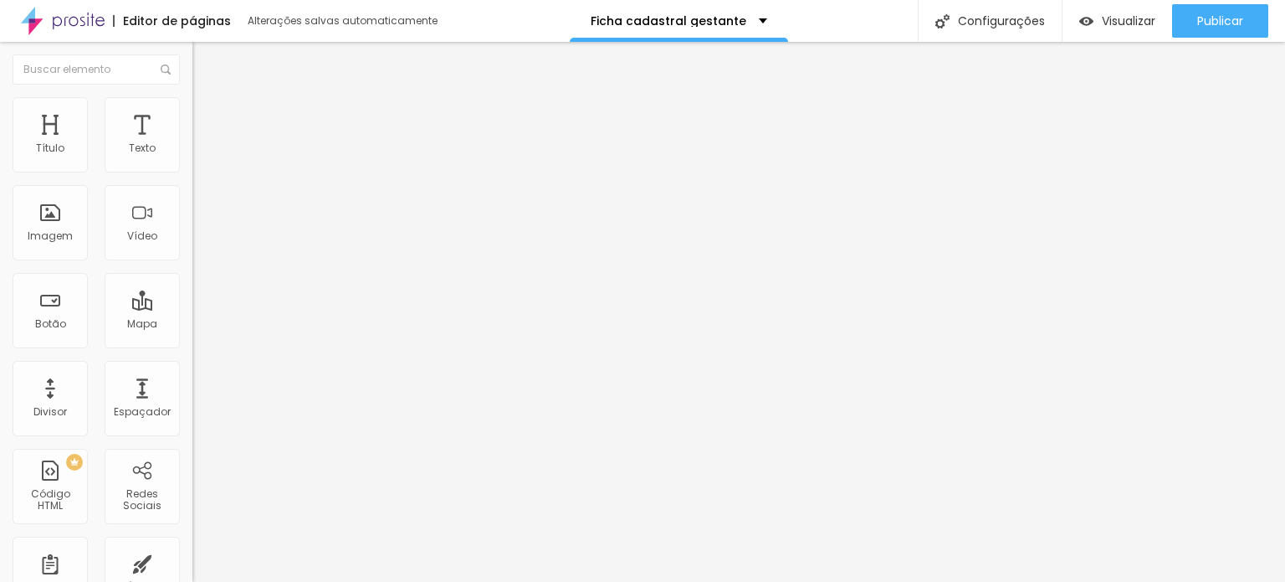
type input "caso o cartão por aproximação não passe, será enviado um link com vencimento no…"
drag, startPoint x: 164, startPoint y: 158, endPoint x: 172, endPoint y: 162, distance: 9.4
click at [192, 158] on div "Formulário Ficha cadastral Gestante" at bounding box center [288, 156] width 192 height 50
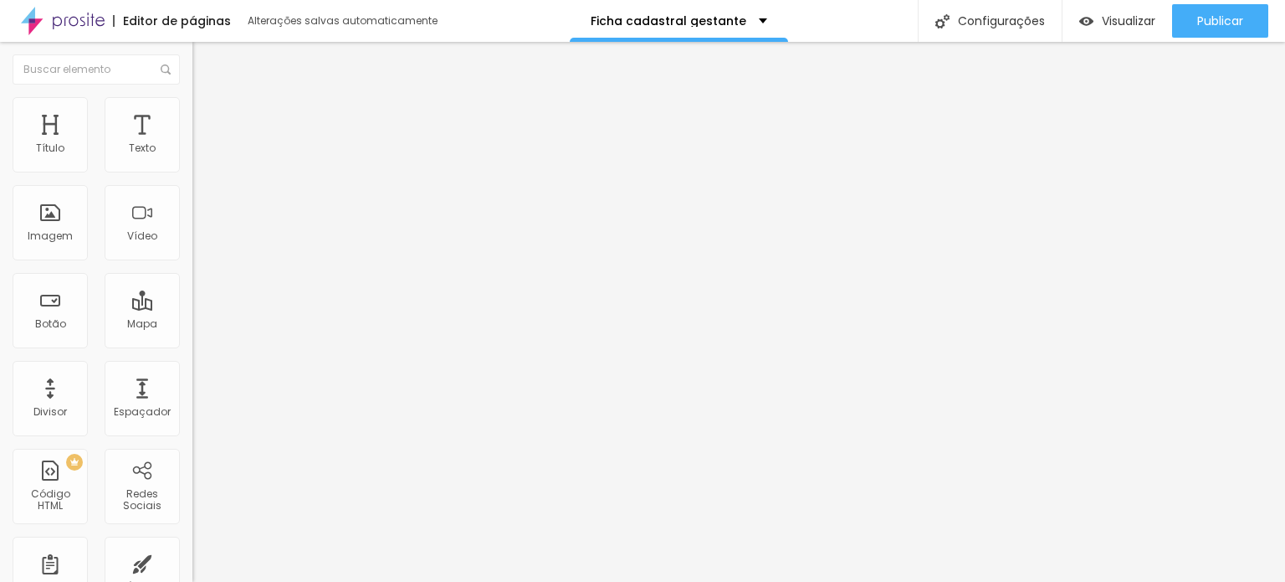
click at [192, 169] on img at bounding box center [197, 174] width 10 height 10
type input "*caso o cartão por aproximação não passe, será enviado um link com vencimento n…"
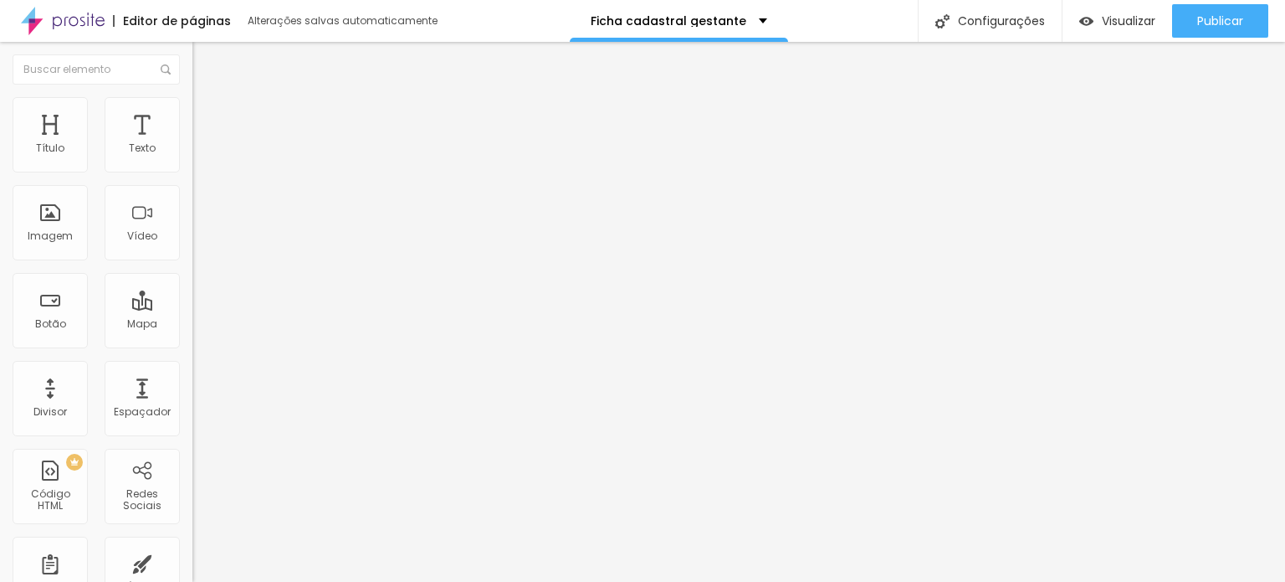
click at [192, 169] on img at bounding box center [197, 174] width 10 height 10
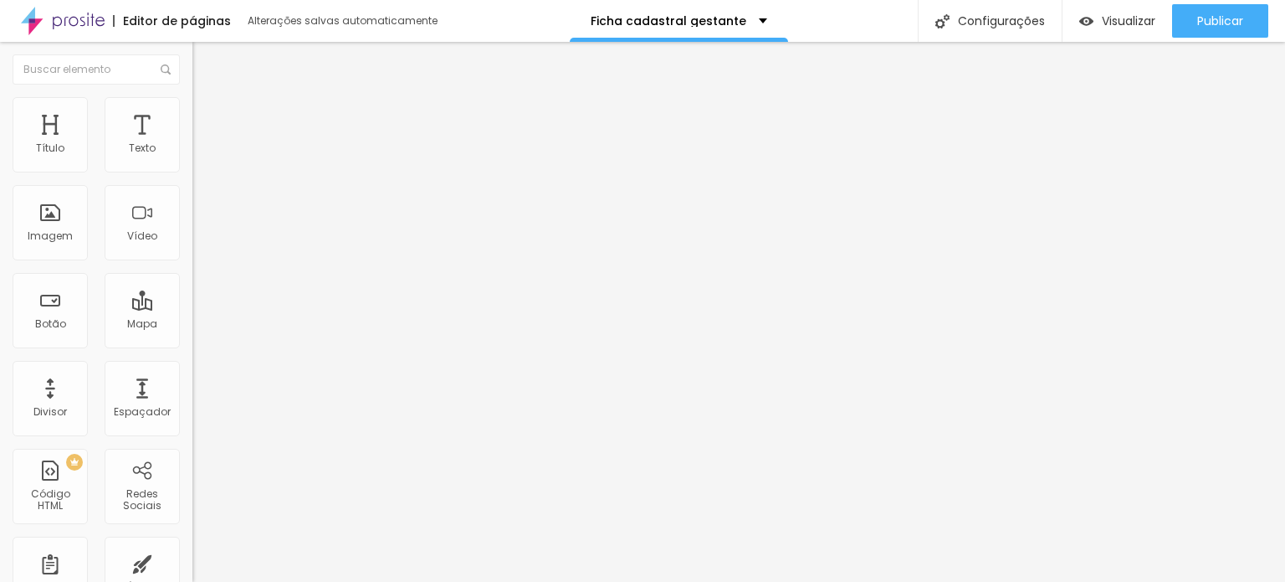
drag, startPoint x: 887, startPoint y: 545, endPoint x: 898, endPoint y: 531, distance: 17.2
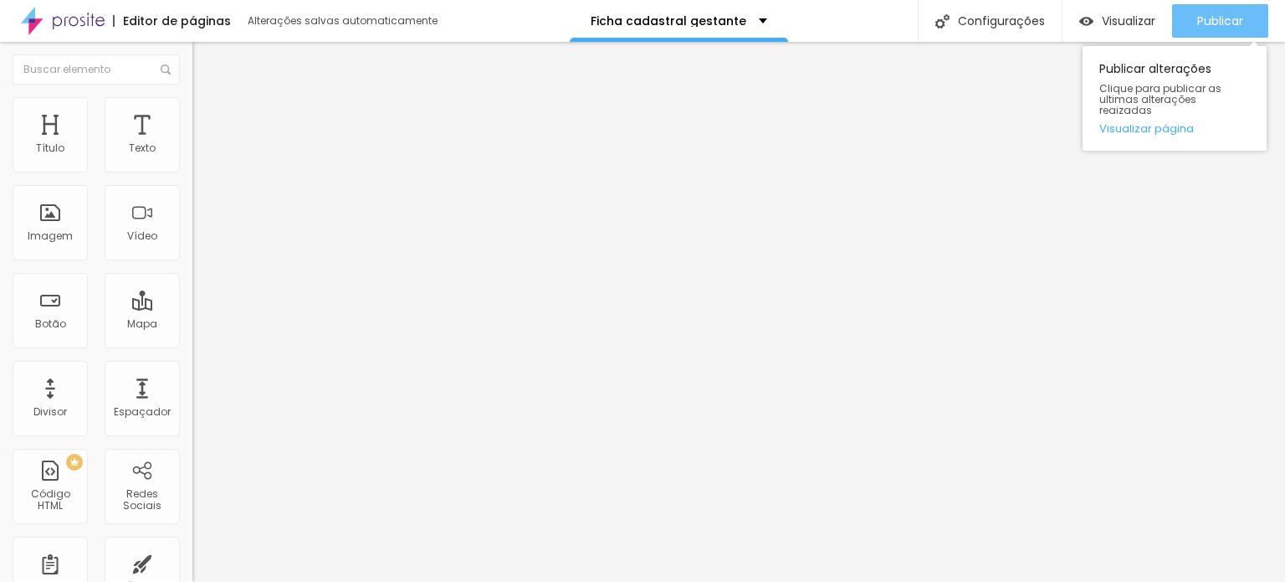
click at [1218, 26] on span "Publicar" at bounding box center [1220, 20] width 46 height 13
